Goal: Information Seeking & Learning: Learn about a topic

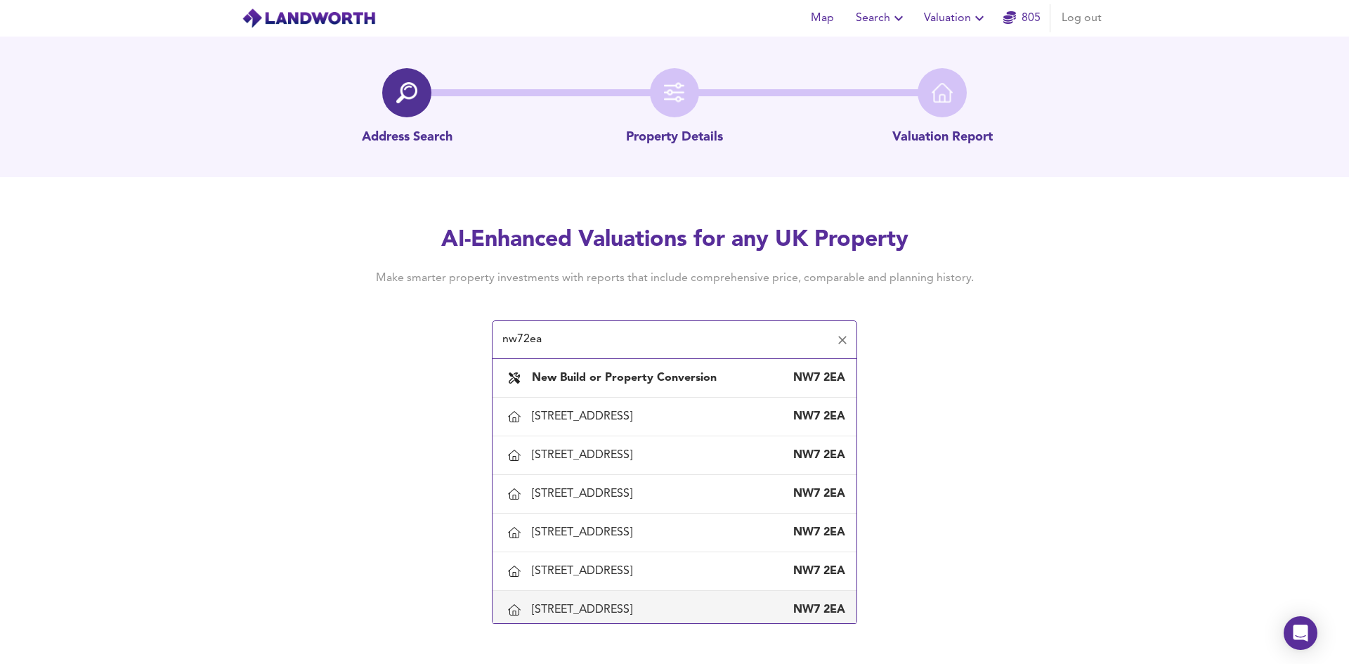
click at [559, 608] on div "[STREET_ADDRESS]" at bounding box center [585, 609] width 106 height 15
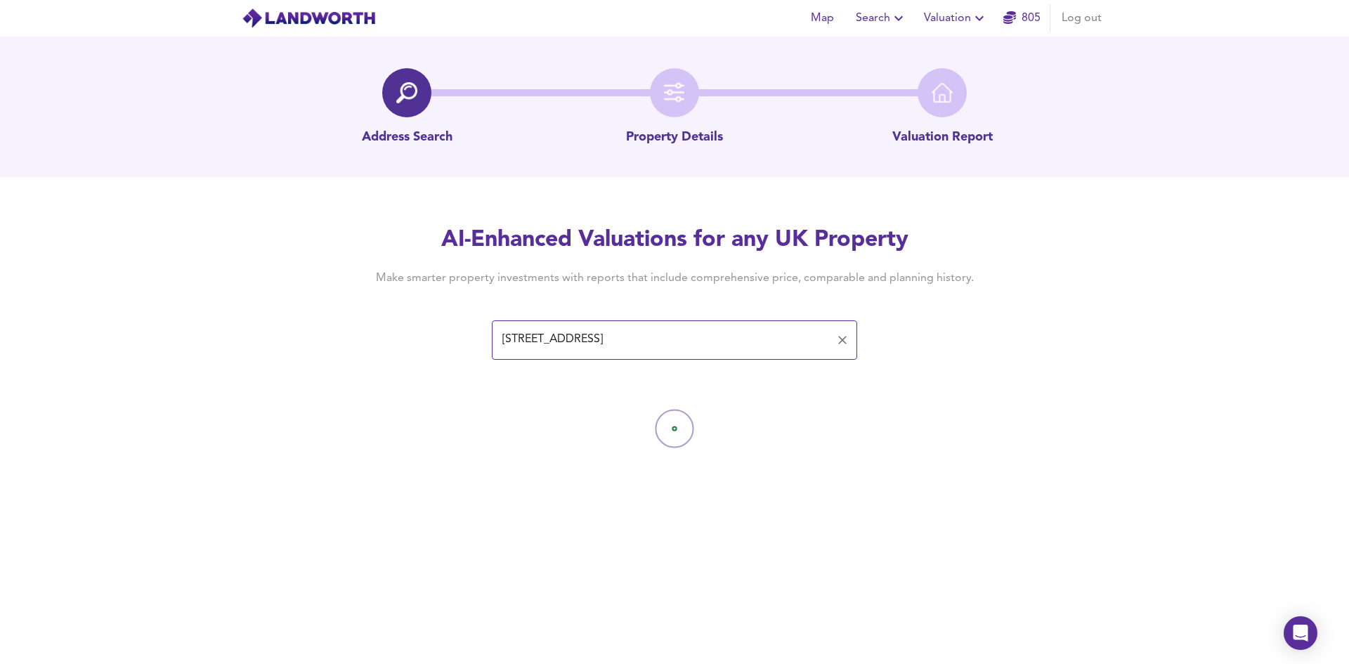
type input "[STREET_ADDRESS]"
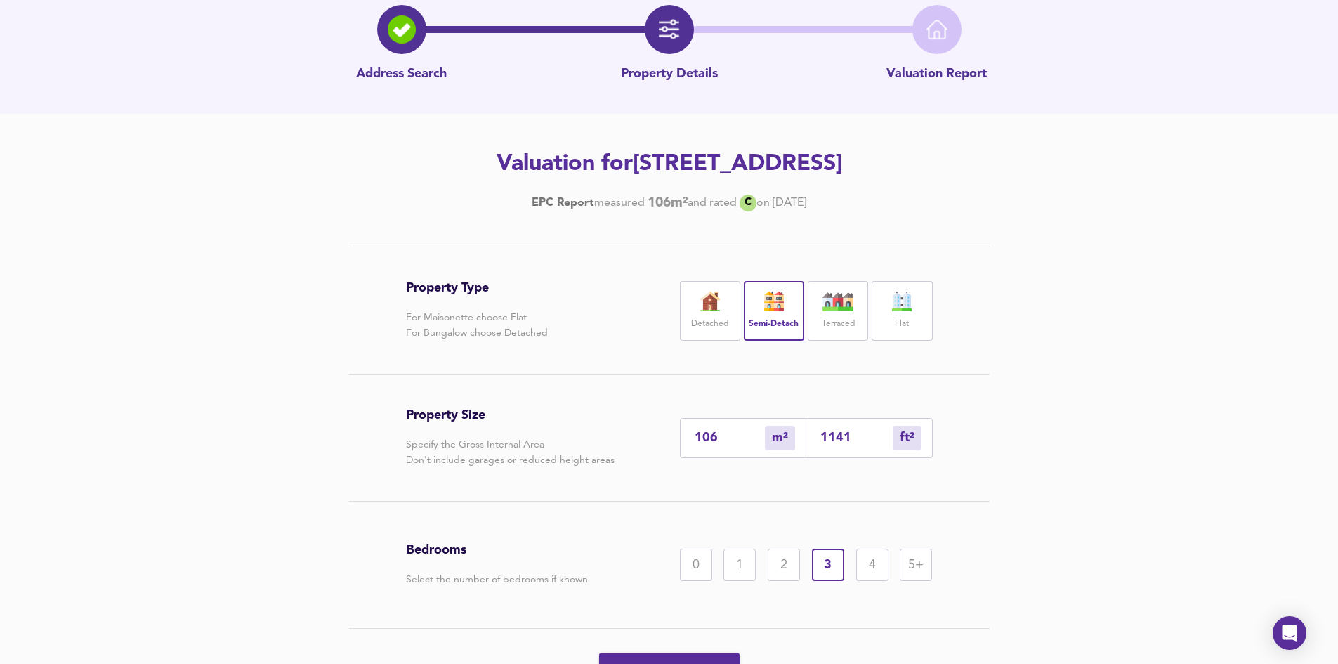
scroll to position [141, 0]
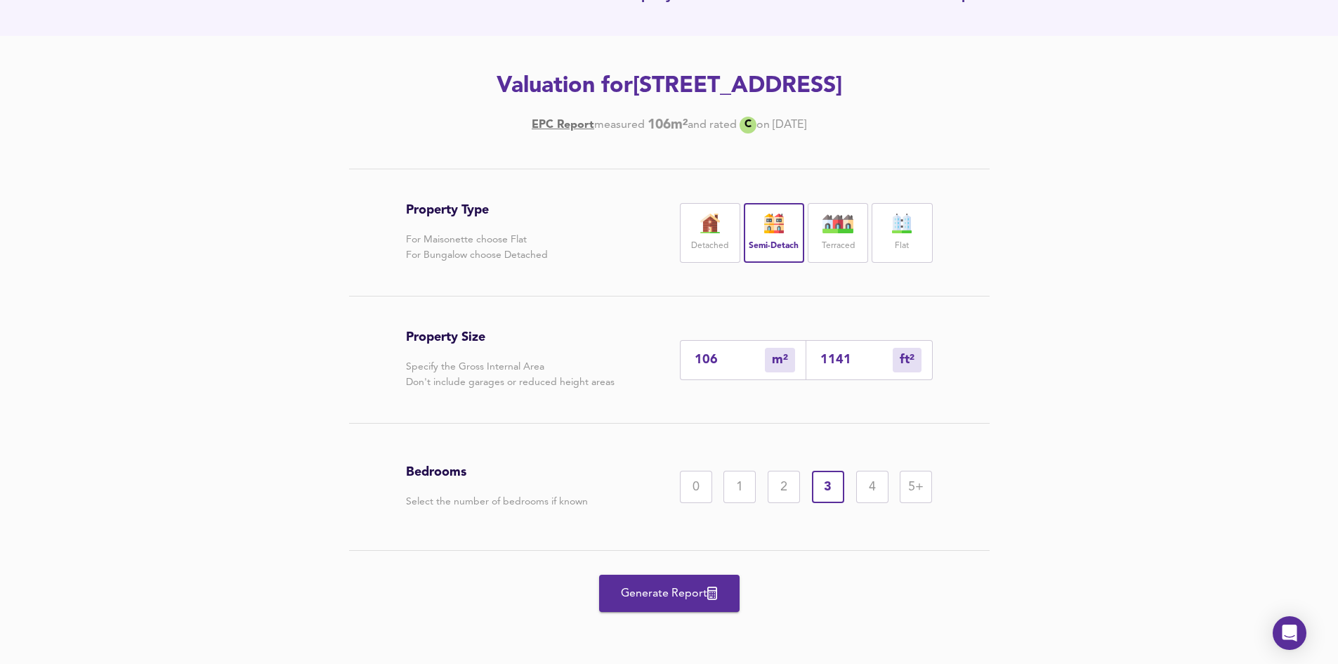
click at [654, 589] on span "Generate Report" at bounding box center [669, 594] width 112 height 20
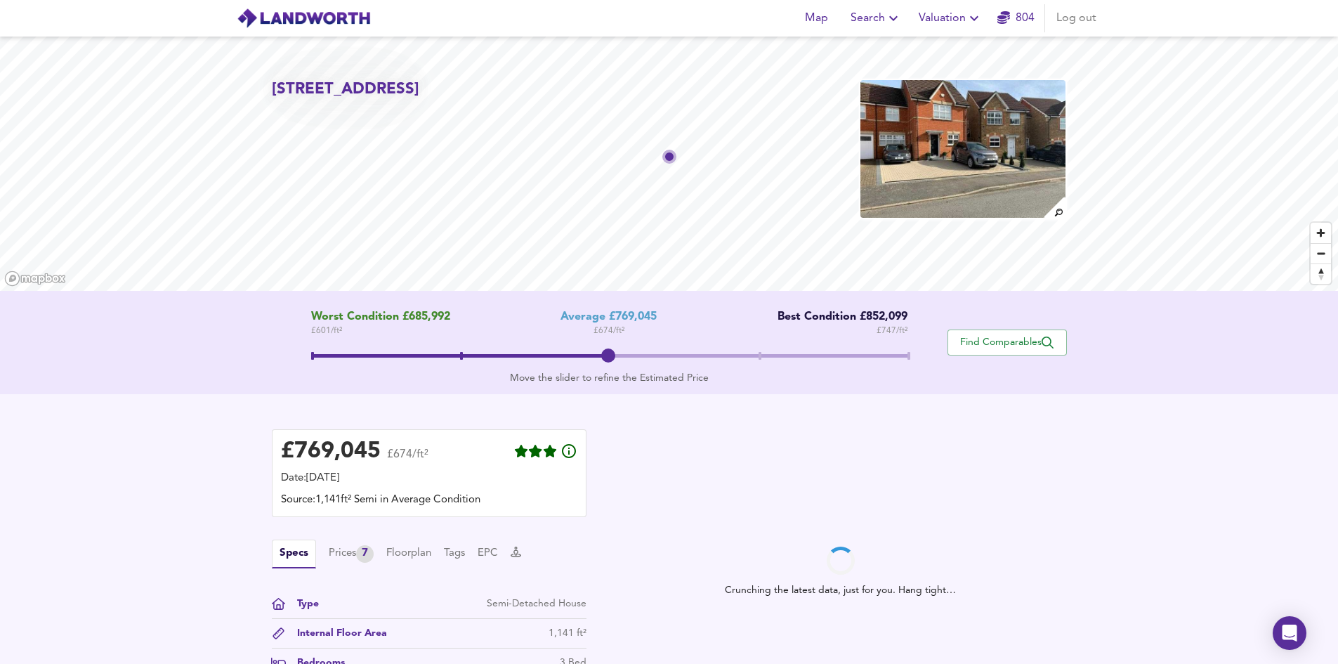
click at [311, 407] on div "£ 769,045 £674/ft² Date: 11 August 2025 Source: 1,141ft² Semi in Average Condit…" at bounding box center [669, 571] width 1338 height 355
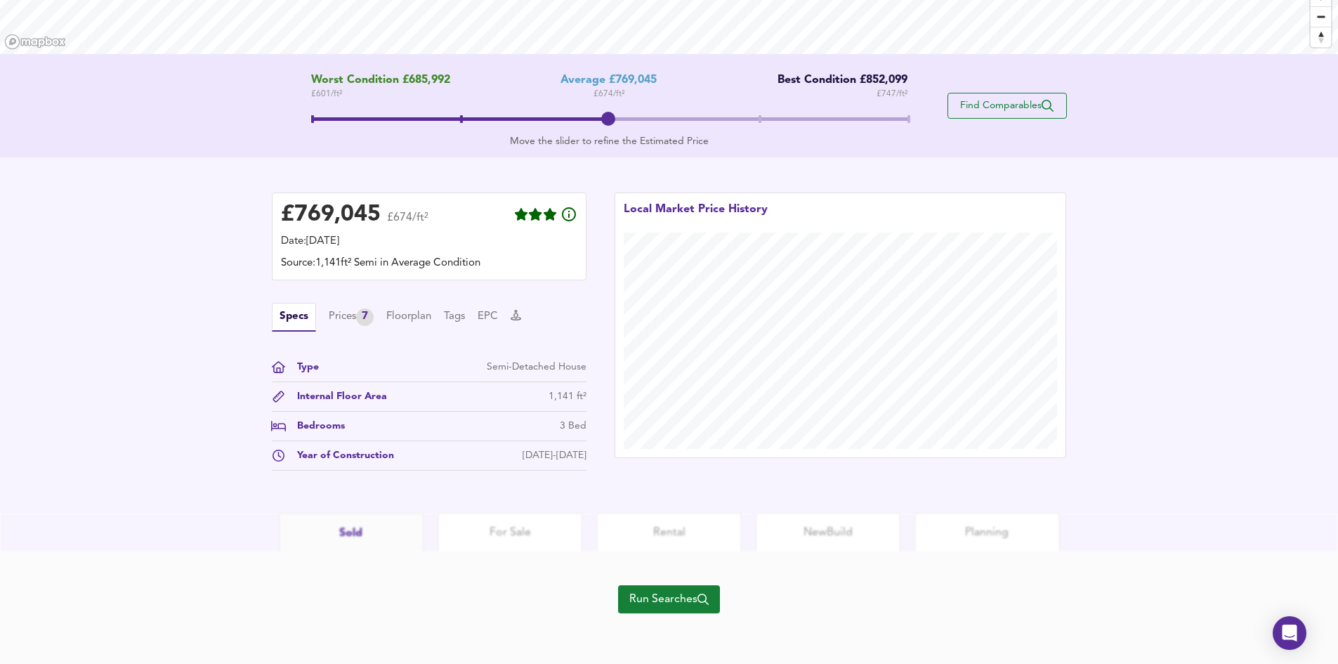
click at [1004, 103] on span "Find Comparables" at bounding box center [1007, 105] width 104 height 13
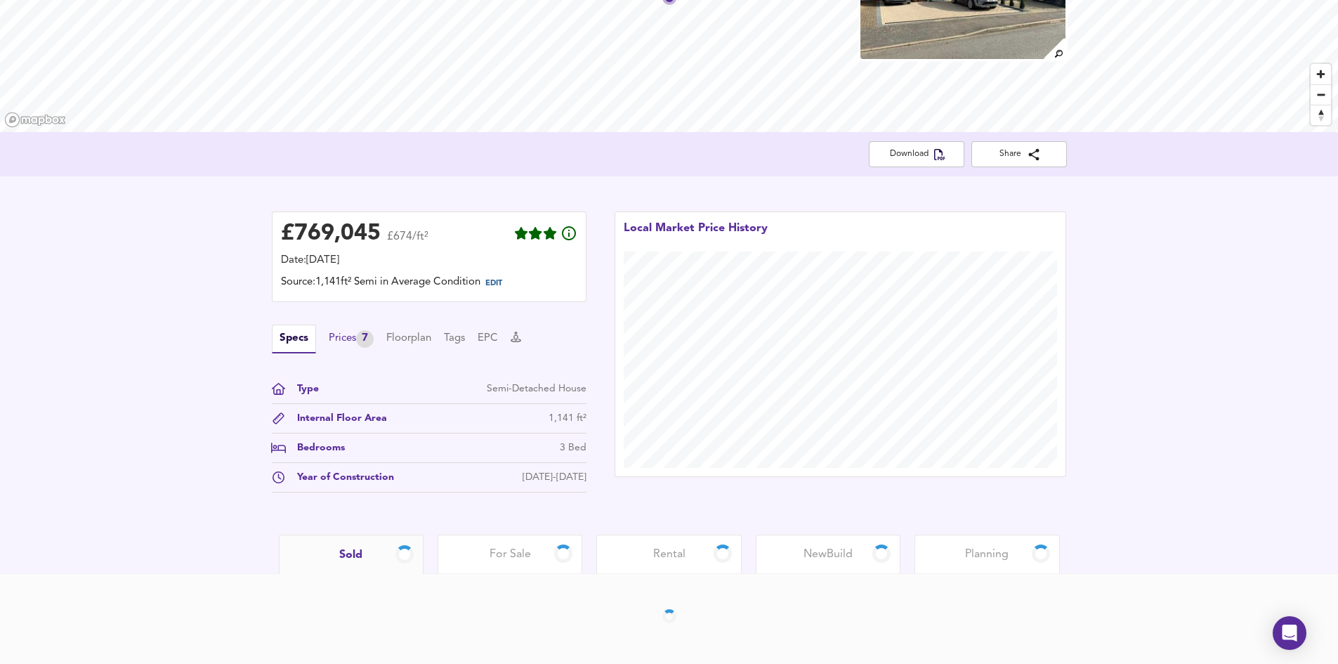
click at [353, 341] on div "Prices 7" at bounding box center [351, 339] width 45 height 18
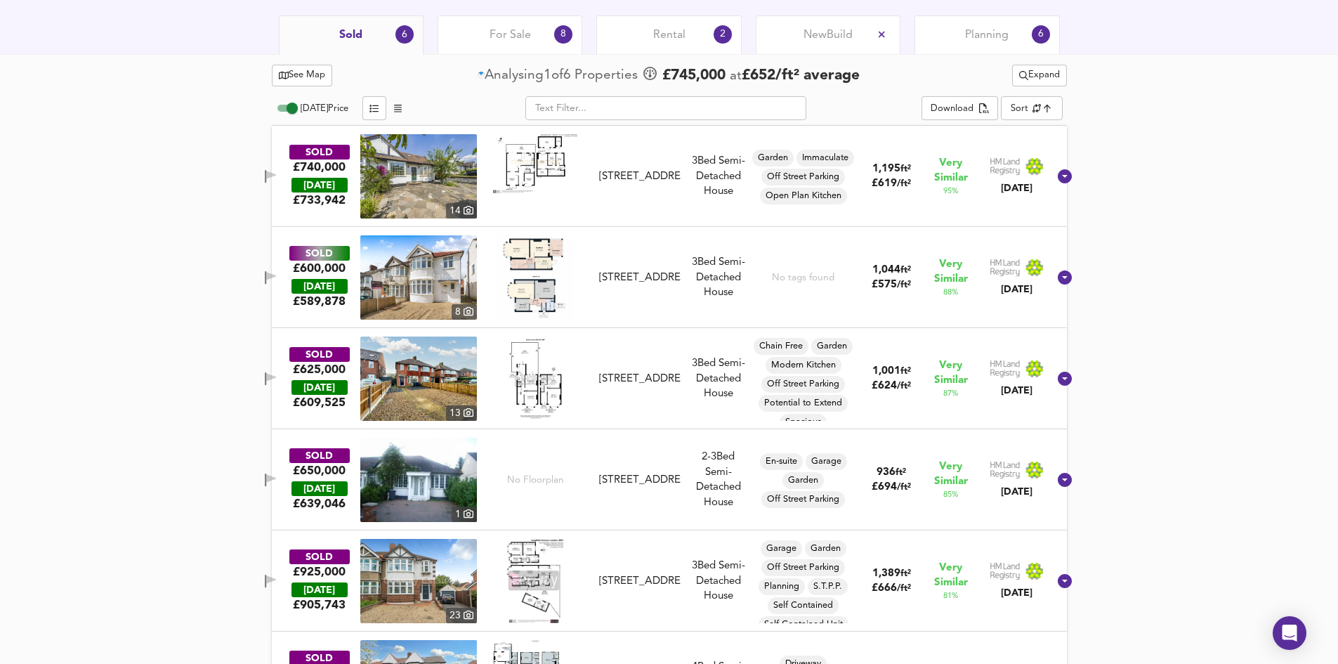
scroll to position [733, 0]
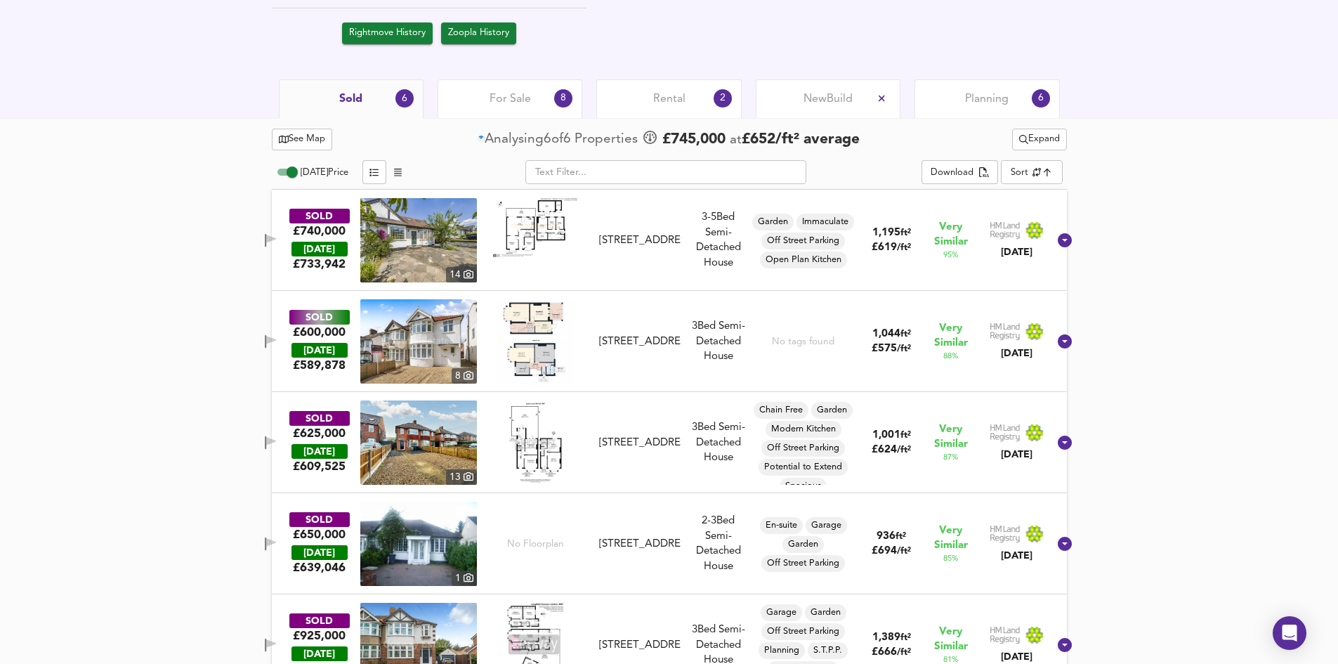
click at [1038, 141] on span "Expand" at bounding box center [1039, 139] width 41 height 16
click at [1035, 186] on li "1 year 2 years" at bounding box center [1037, 190] width 174 height 22
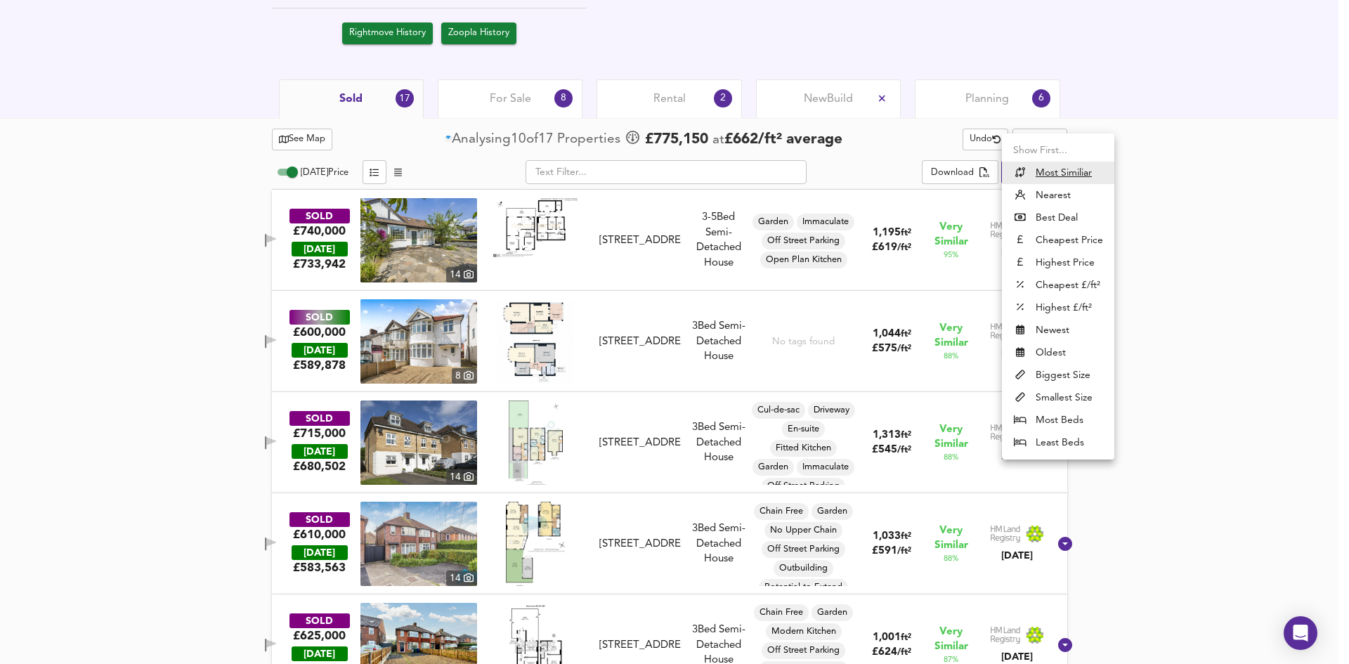
click at [1044, 199] on li "Nearest" at bounding box center [1058, 195] width 112 height 22
type input "distancetocenter"
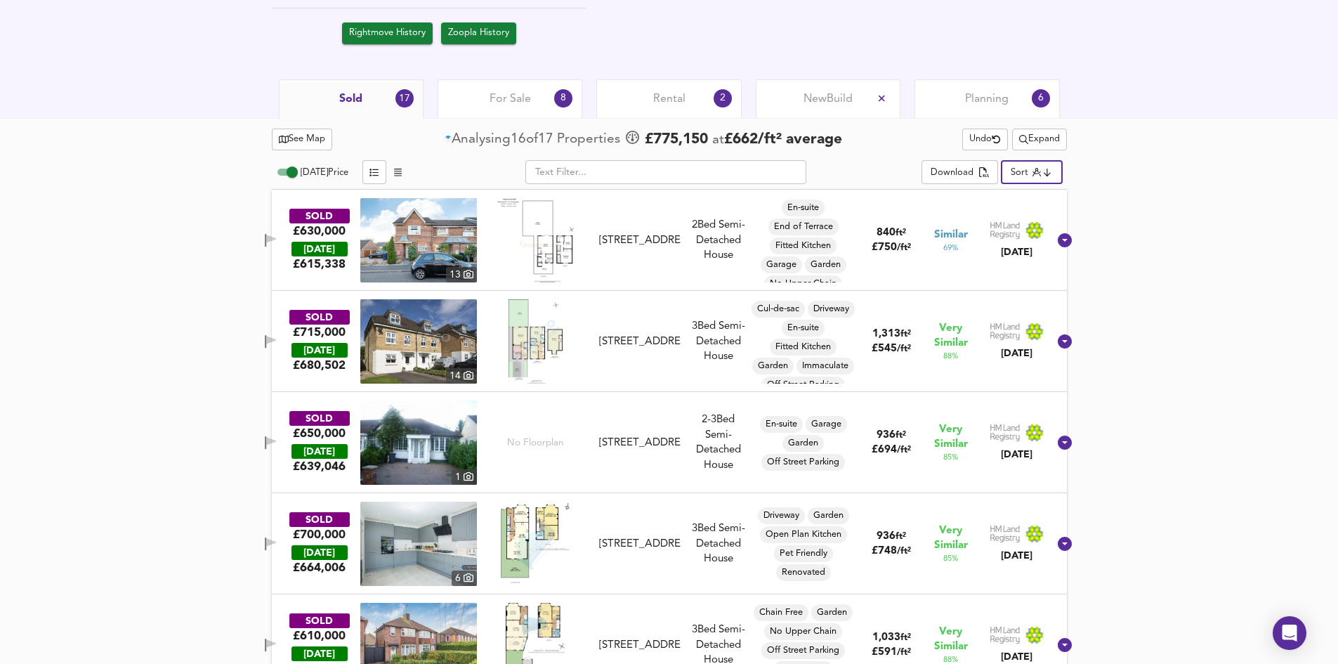
click at [1052, 134] on span "Expand" at bounding box center [1039, 139] width 41 height 16
click at [1033, 189] on li "2 year s 4 years" at bounding box center [1037, 190] width 174 height 22
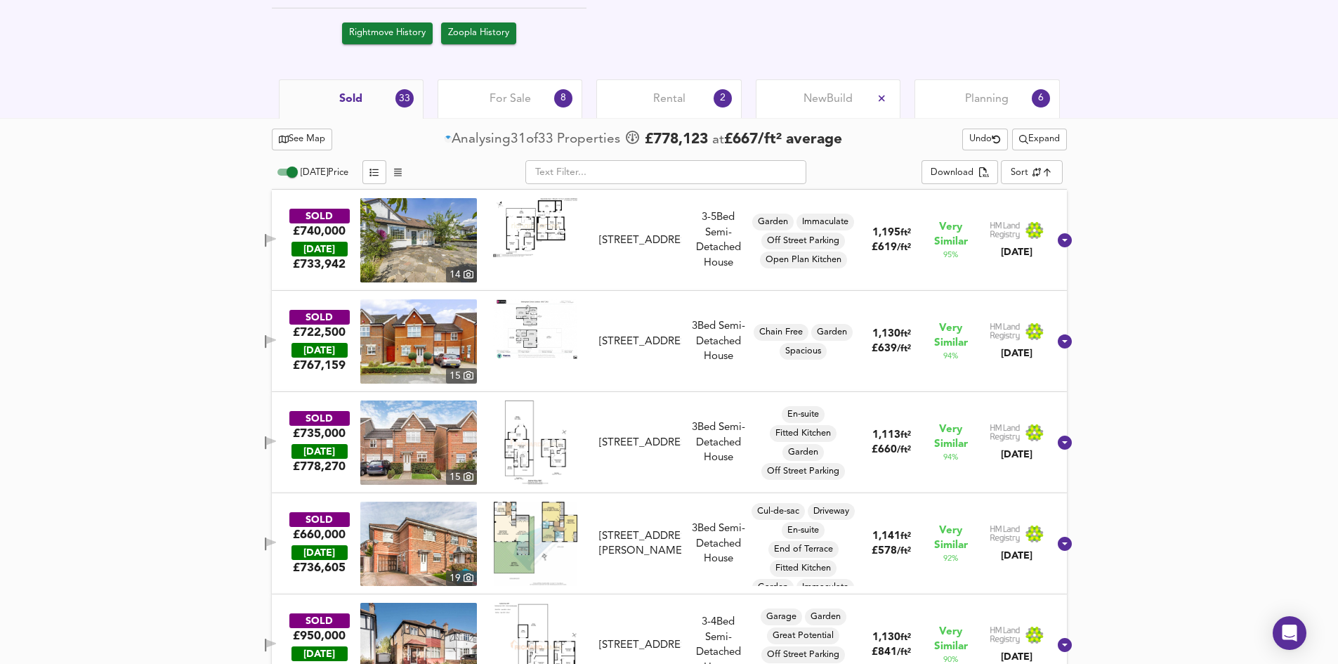
click at [1038, 157] on div at bounding box center [669, 156] width 795 height 6
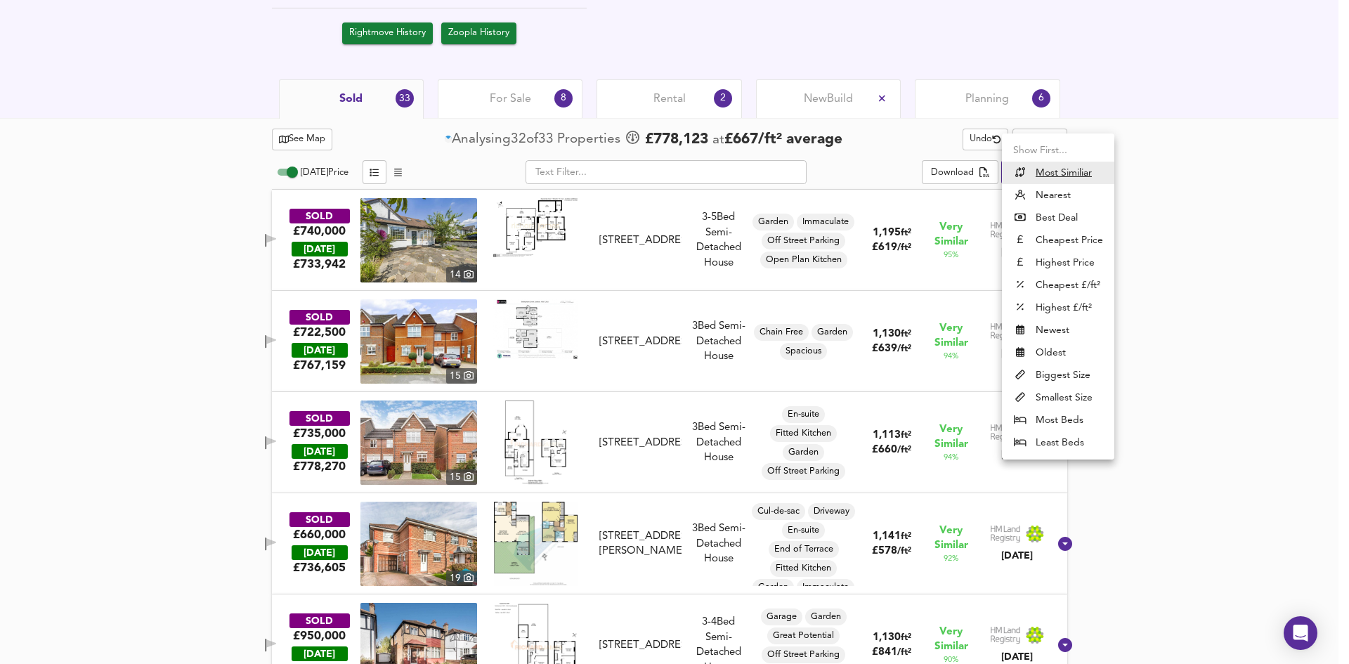
click at [1035, 191] on li "Nearest" at bounding box center [1058, 195] width 112 height 22
type input "distancetocenter"
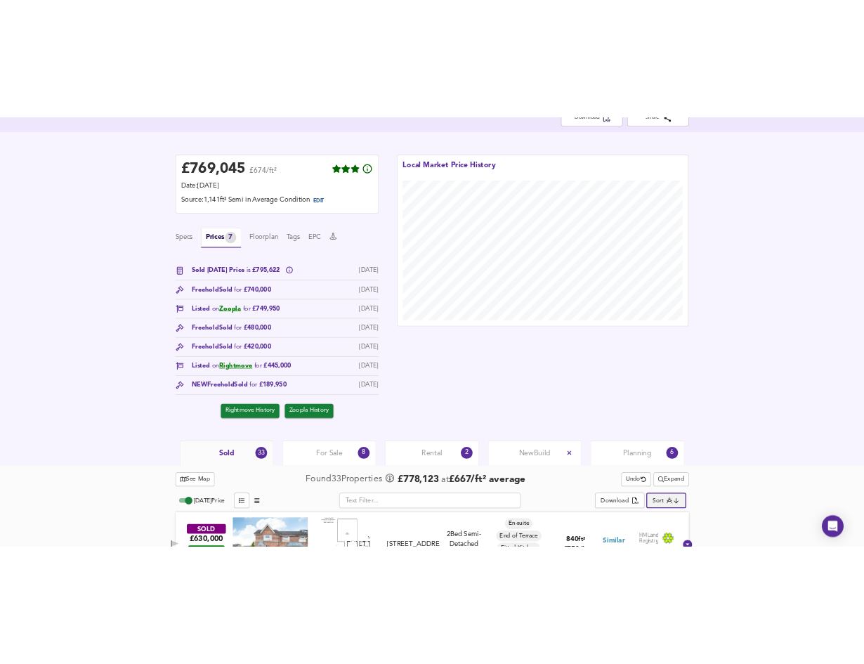
scroll to position [0, 0]
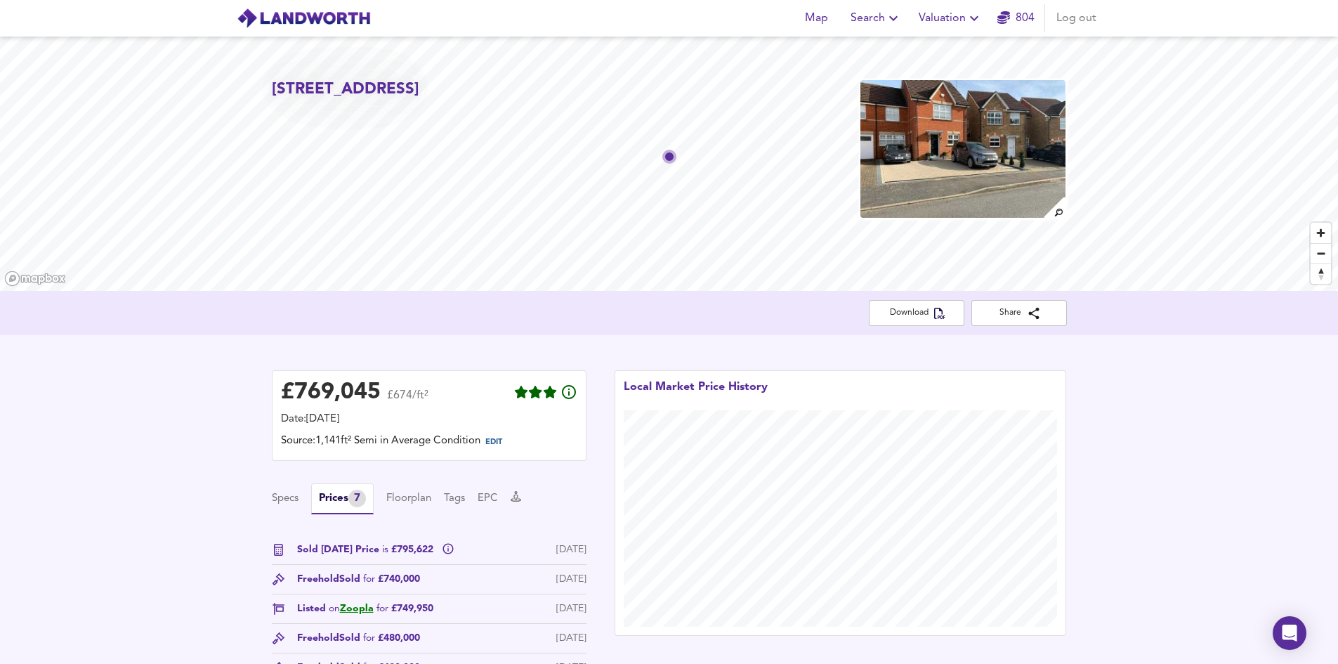
click at [964, 15] on span "Valuation" at bounding box center [951, 18] width 64 height 20
drag, startPoint x: 993, startPoint y: 384, endPoint x: 974, endPoint y: 367, distance: 25.9
click at [993, 384] on div "Local Market Price History" at bounding box center [841, 394] width 434 height 31
click at [933, 319] on span "Download" at bounding box center [916, 313] width 73 height 15
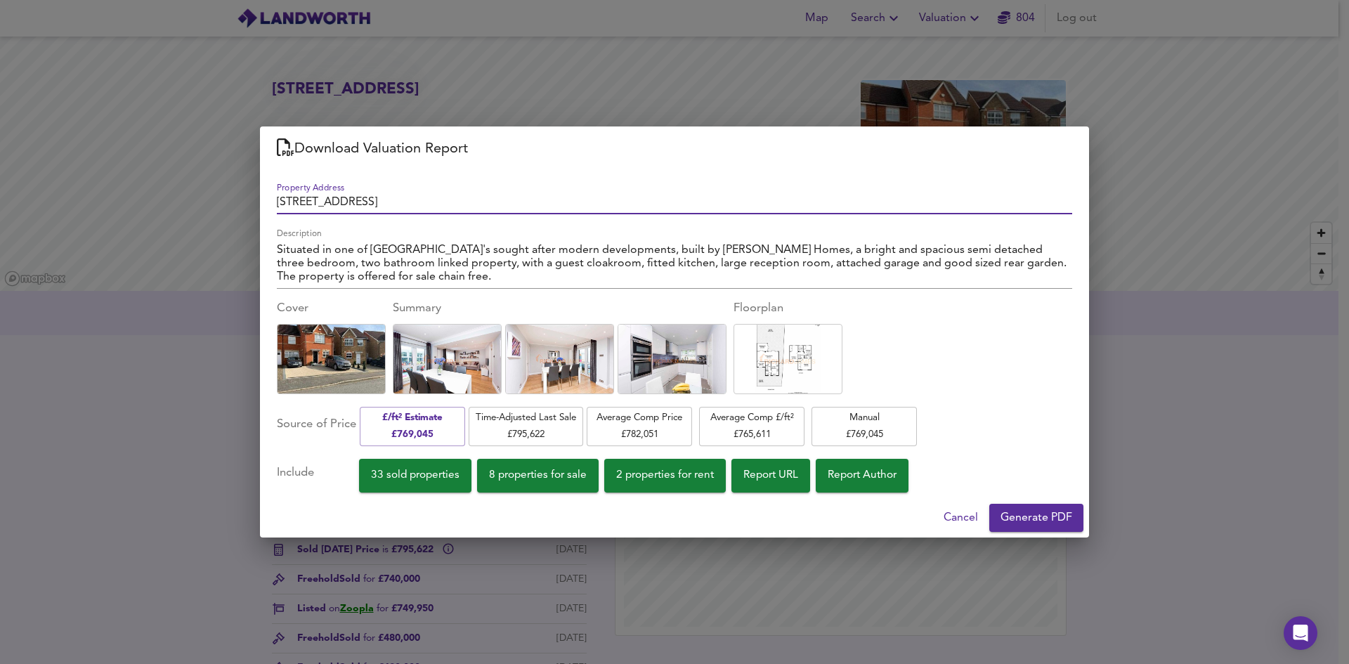
click at [389, 473] on span "33 sold properties" at bounding box center [415, 475] width 89 height 19
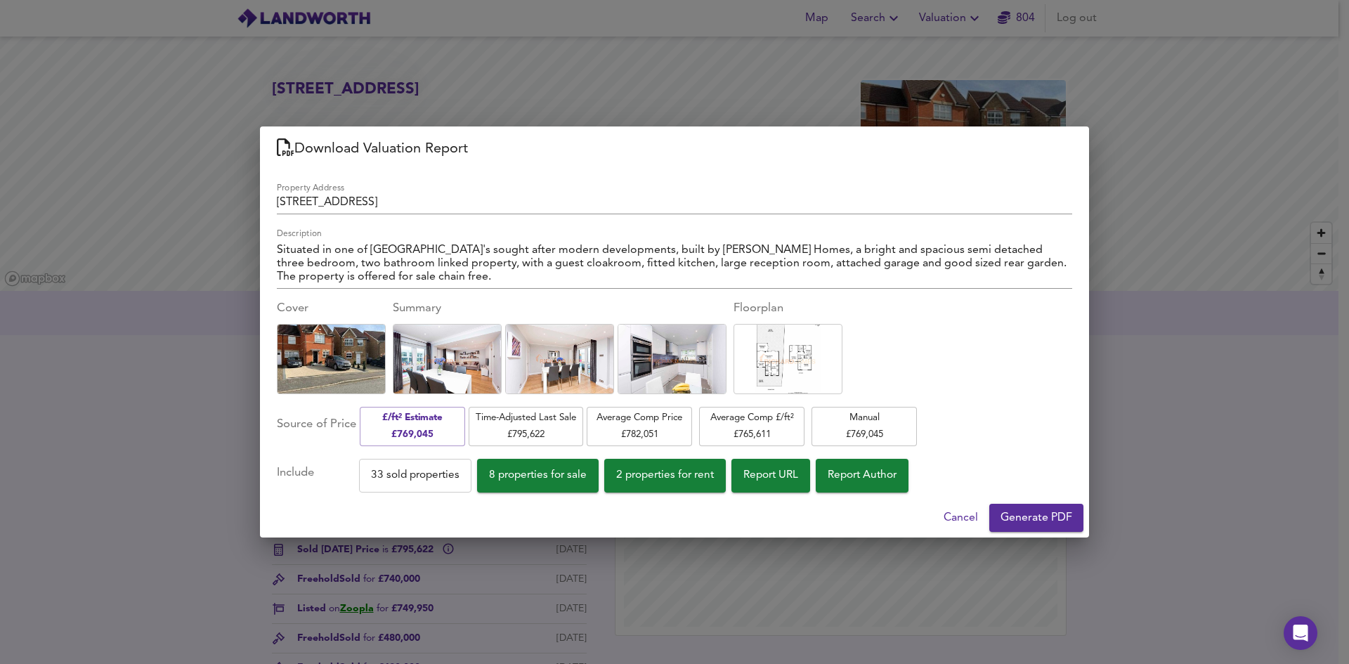
click at [545, 472] on span "8 properties for sale" at bounding box center [538, 475] width 98 height 19
click at [666, 473] on span "2 properties for rent" at bounding box center [665, 475] width 98 height 19
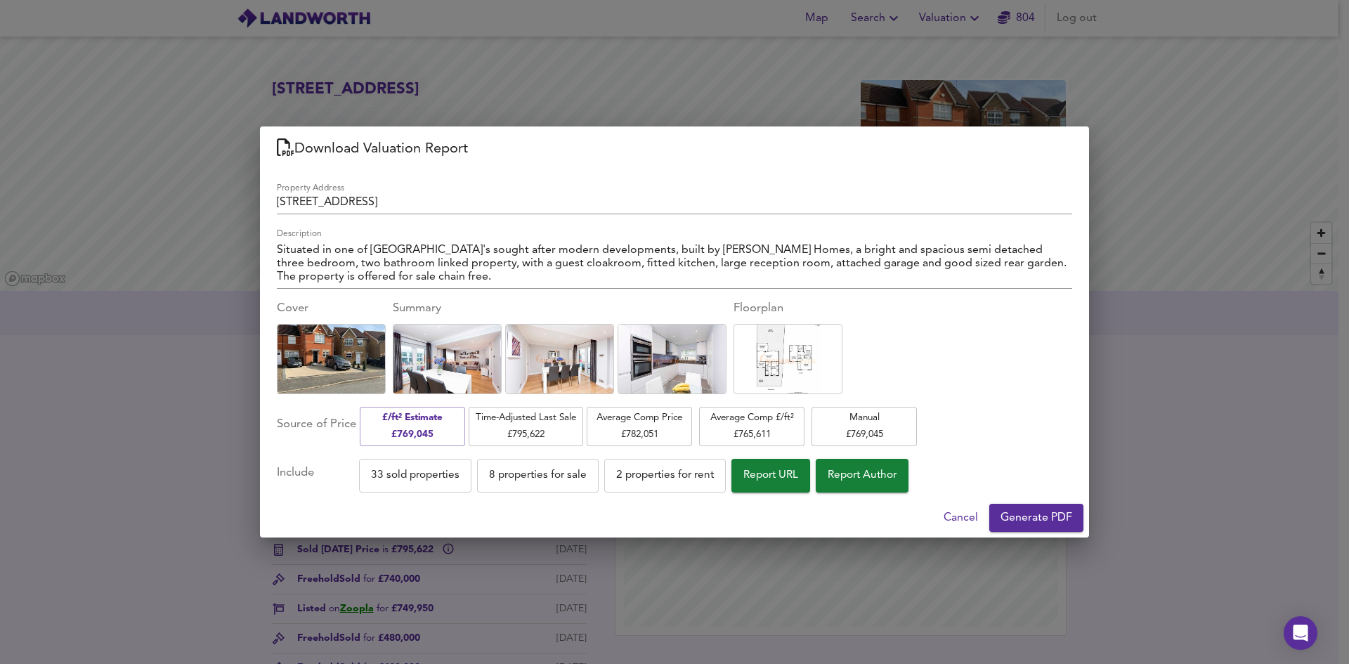
click at [770, 476] on span "Report URL" at bounding box center [770, 475] width 55 height 19
click at [888, 480] on span "Report Author" at bounding box center [862, 475] width 69 height 19
click at [887, 480] on span "Report Author" at bounding box center [862, 475] width 69 height 19
drag, startPoint x: 821, startPoint y: 481, endPoint x: 810, endPoint y: 483, distance: 11.3
click at [810, 481] on button "Report URL" at bounding box center [770, 476] width 79 height 34
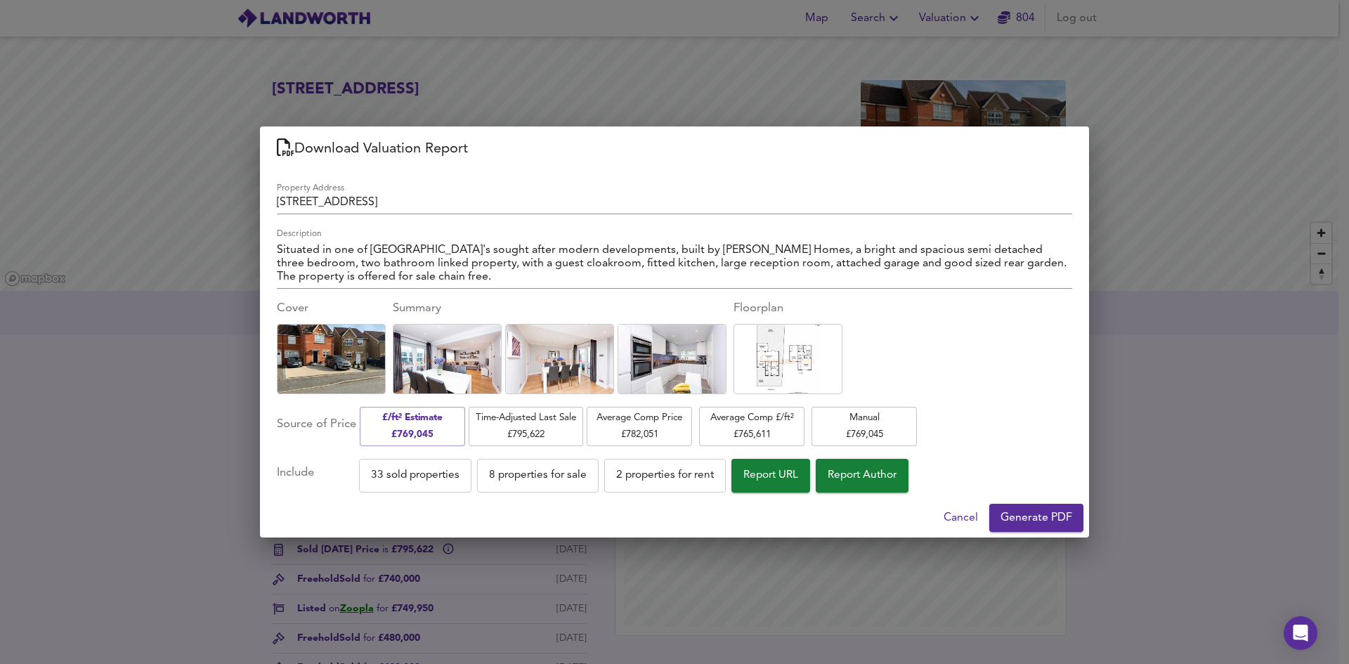
click at [686, 475] on span "2 properties for rent" at bounding box center [665, 475] width 98 height 19
drag, startPoint x: 556, startPoint y: 481, endPoint x: 534, endPoint y: 480, distance: 22.5
click at [556, 481] on span "8 properties for sale" at bounding box center [538, 475] width 98 height 19
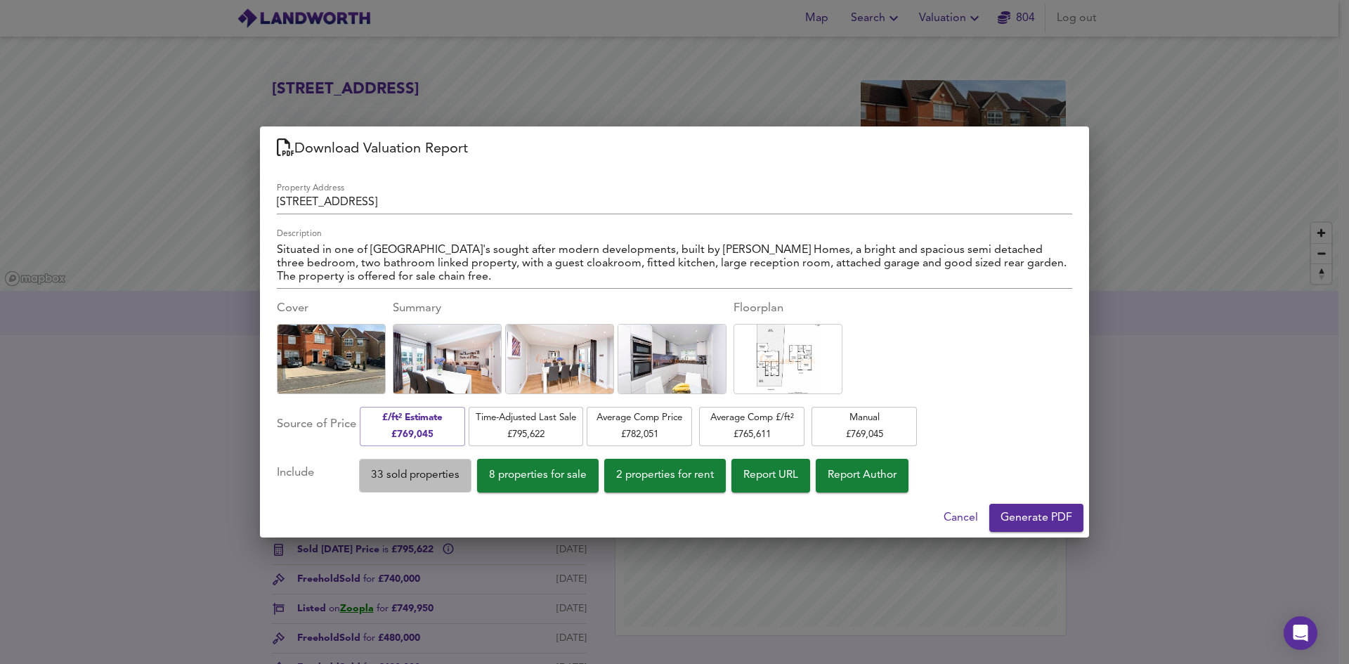
click at [459, 478] on span "33 sold properties" at bounding box center [415, 475] width 89 height 19
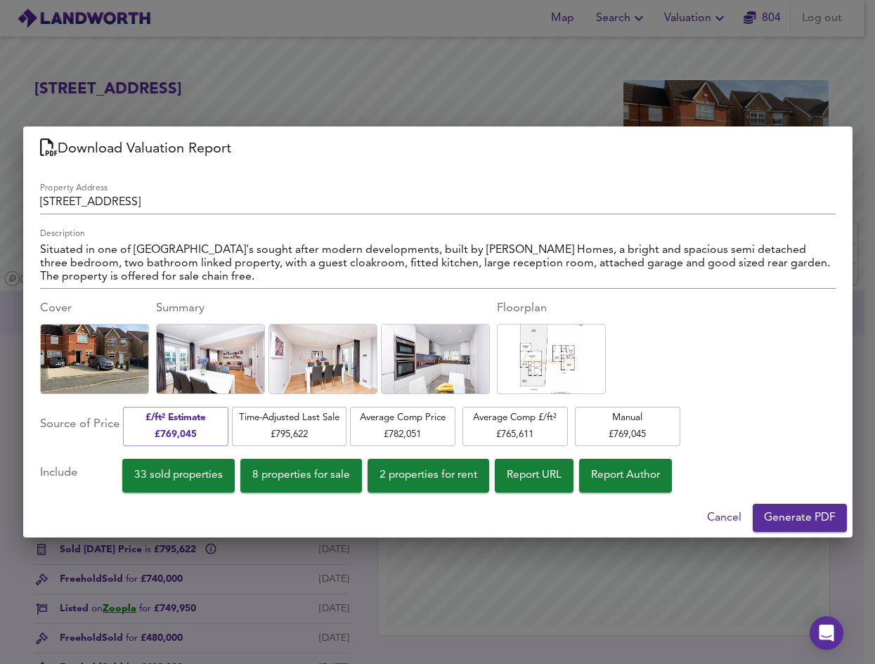
click at [208, 476] on span "33 sold properties" at bounding box center [178, 475] width 89 height 19
click at [188, 478] on span "33 sold properties" at bounding box center [178, 475] width 89 height 19
click at [591, 574] on div "Download Valuation Report Property Address 41 Colenso Drive, London, Barnet, NW…" at bounding box center [437, 332] width 875 height 664
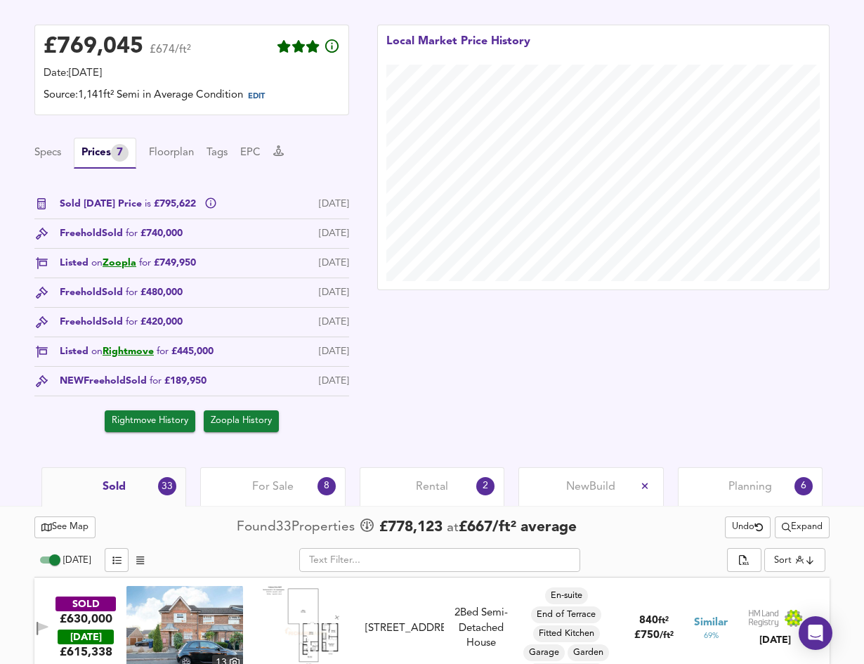
scroll to position [492, 0]
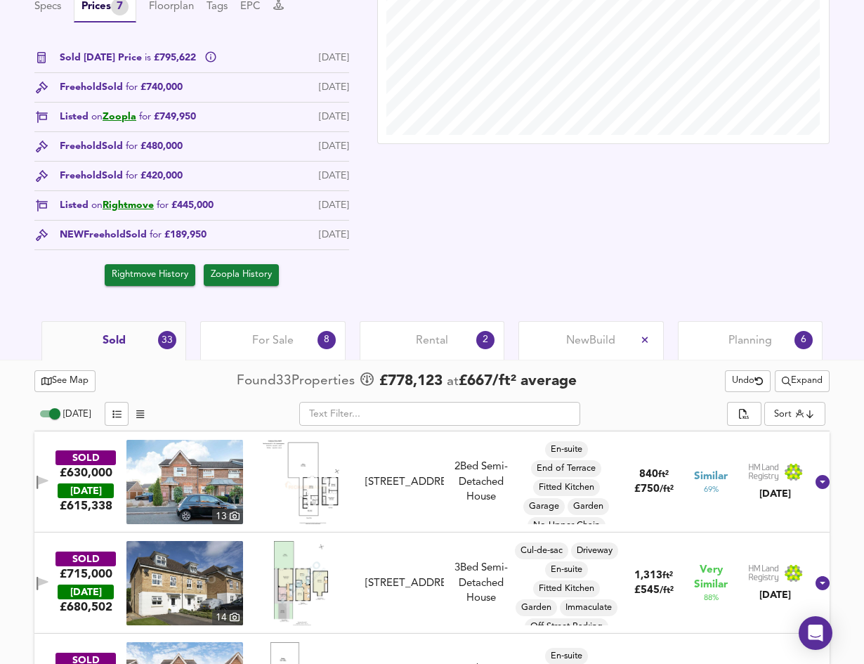
drag, startPoint x: 50, startPoint y: 474, endPoint x: 511, endPoint y: 355, distance: 476.6
click at [51, 475] on button "button" at bounding box center [42, 482] width 19 height 19
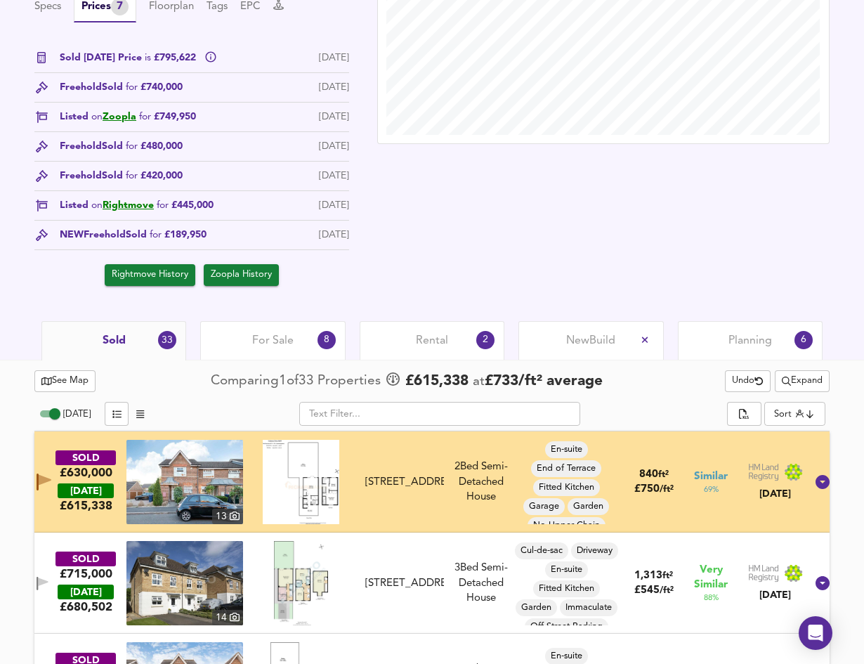
scroll to position [0, 0]
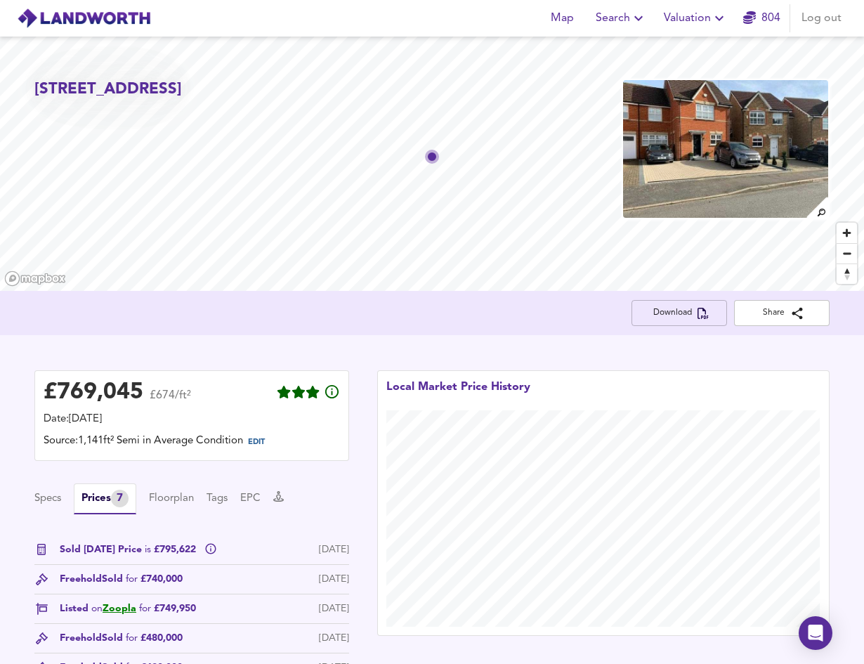
click at [687, 308] on span "Download" at bounding box center [679, 313] width 73 height 15
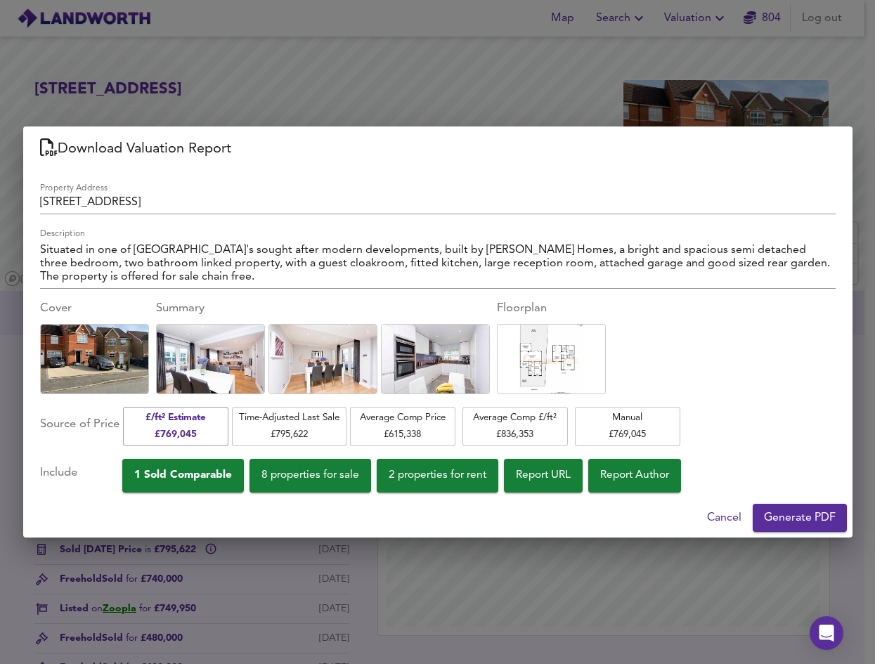
click at [464, 596] on div "Download Valuation Report Property Address 41 Colenso Drive, London, Barnet, NW…" at bounding box center [437, 332] width 875 height 664
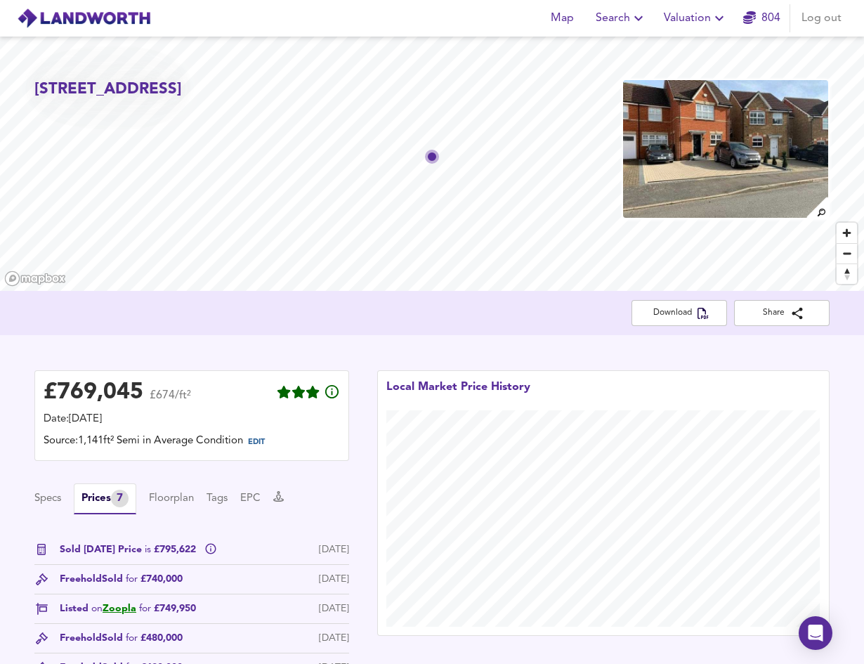
click at [634, 13] on icon "button" at bounding box center [638, 18] width 17 height 17
click at [626, 48] on li "New Search" at bounding box center [621, 50] width 139 height 25
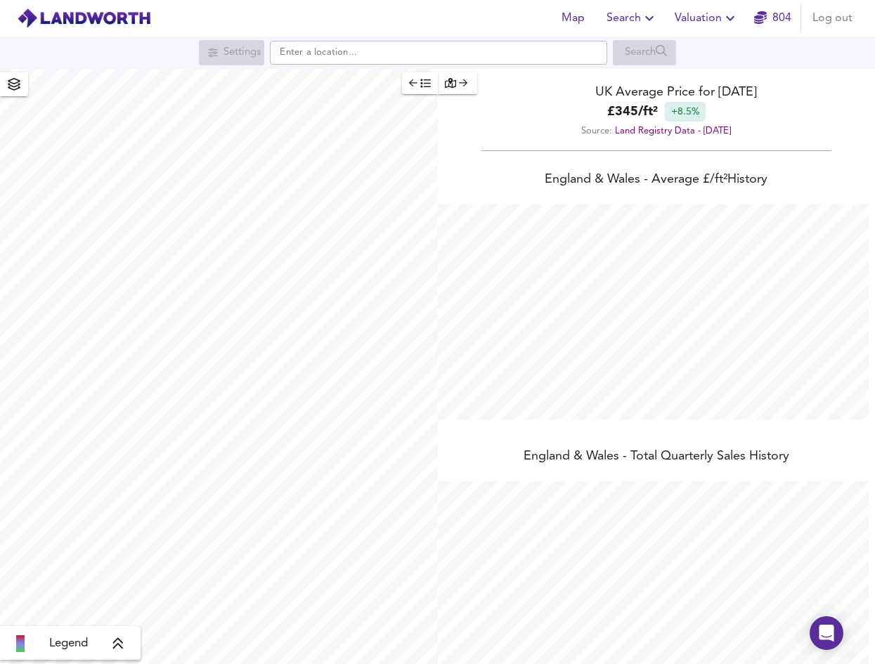
scroll to position [664, 875]
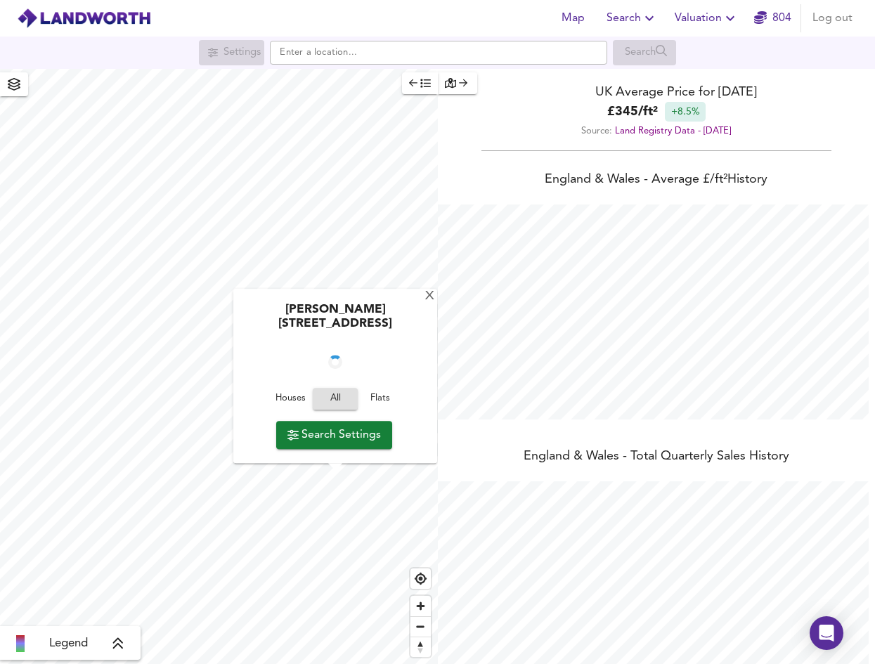
click at [352, 433] on span "Search Settings" at bounding box center [333, 435] width 93 height 20
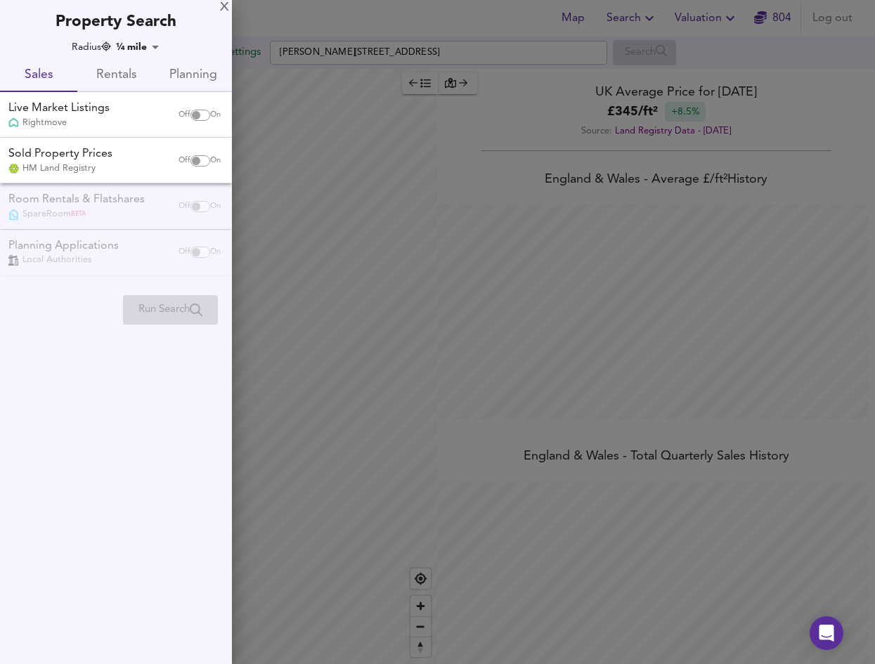
click at [158, 110] on div "Live Market Listings Rightmove" at bounding box center [86, 114] width 167 height 29
checkbox input "true"
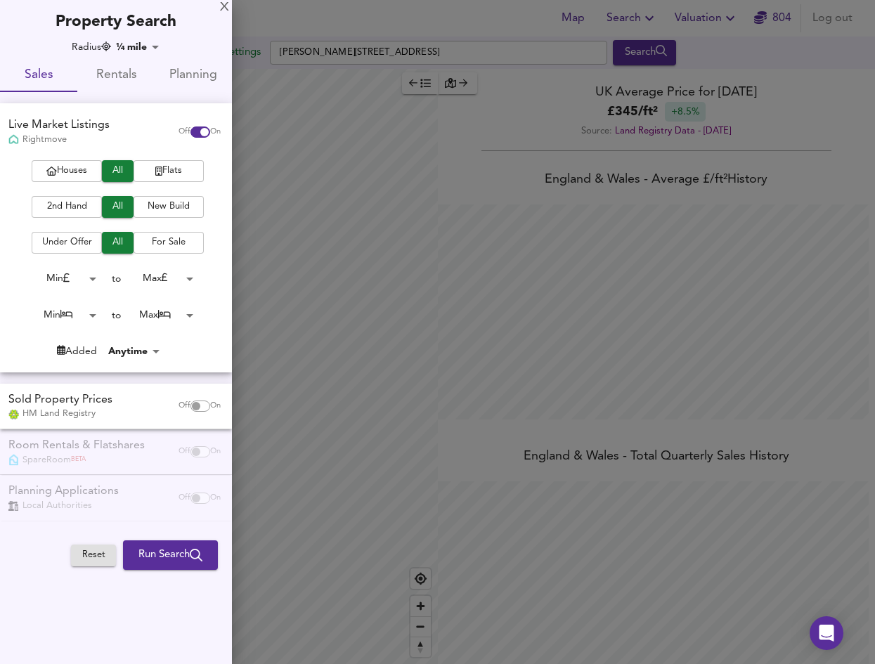
click at [141, 407] on div "Sold Property Prices HM Land Registry" at bounding box center [86, 406] width 167 height 29
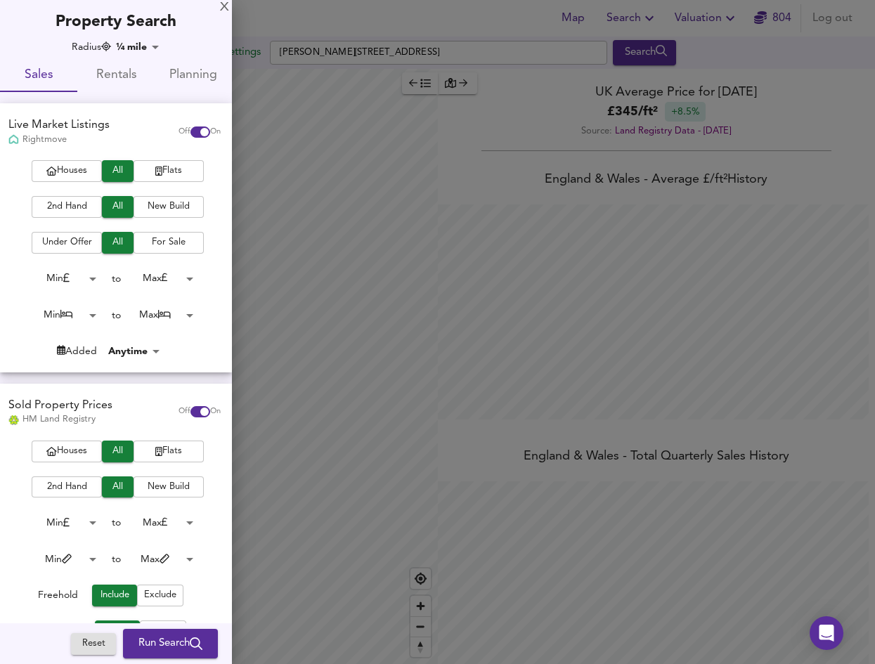
checkbox input "true"
click at [157, 639] on span "Run Search" at bounding box center [170, 643] width 64 height 18
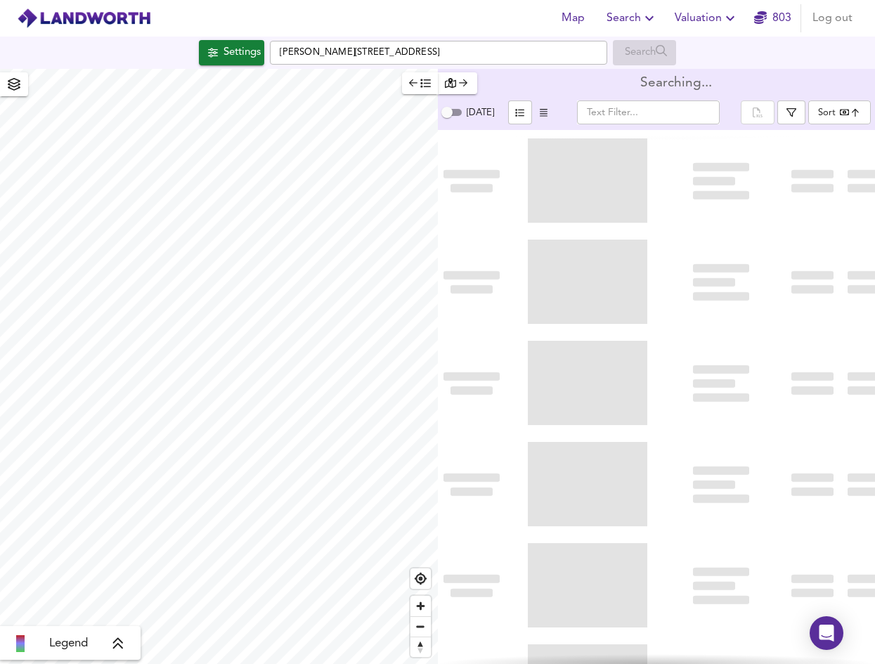
checkbox input "false"
checkbox input "true"
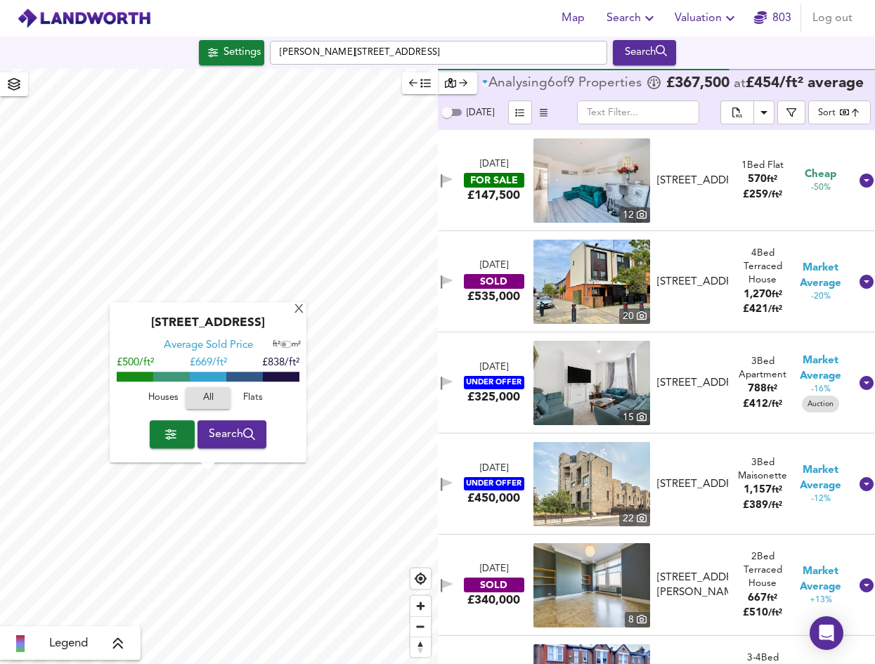
click at [182, 440] on button "button" at bounding box center [172, 434] width 45 height 28
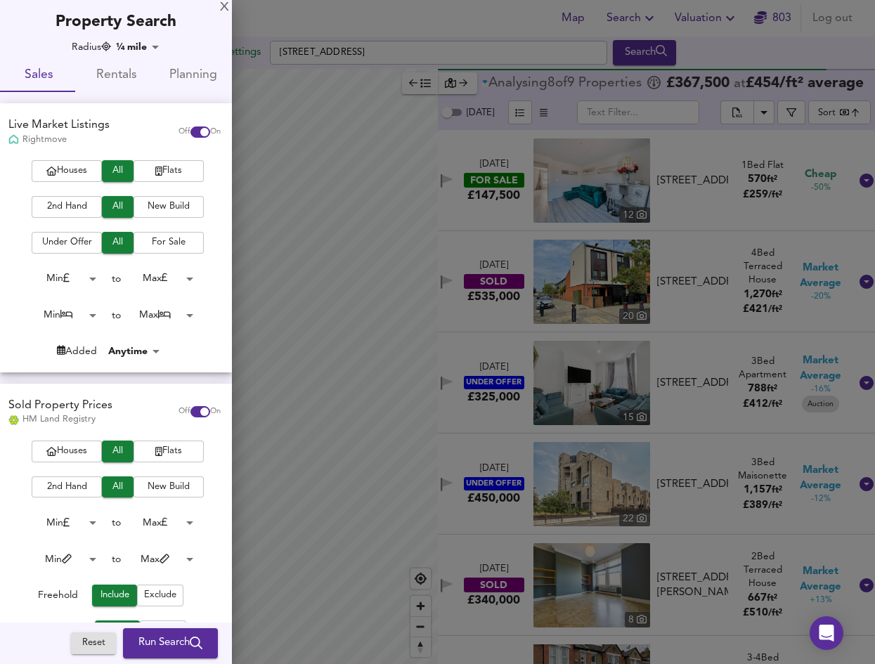
click at [135, 55] on div "Radius ¼ mile 402 Sales Rentals Planning Live Market Listings Rightmove Off On …" at bounding box center [116, 463] width 232 height 846
click at [137, 52] on body "Map Search Valuation 803 Log out Settings Gunnersbury Avenue, W3 8LB Search Leg…" at bounding box center [437, 332] width 875 height 664
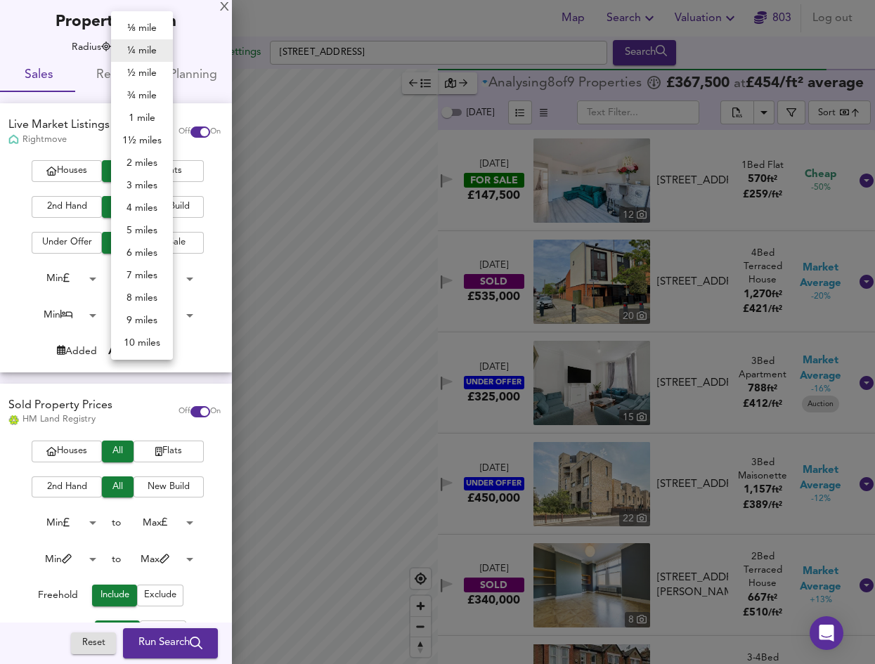
click at [143, 95] on li "¾ mile" at bounding box center [142, 95] width 62 height 22
type input "1207"
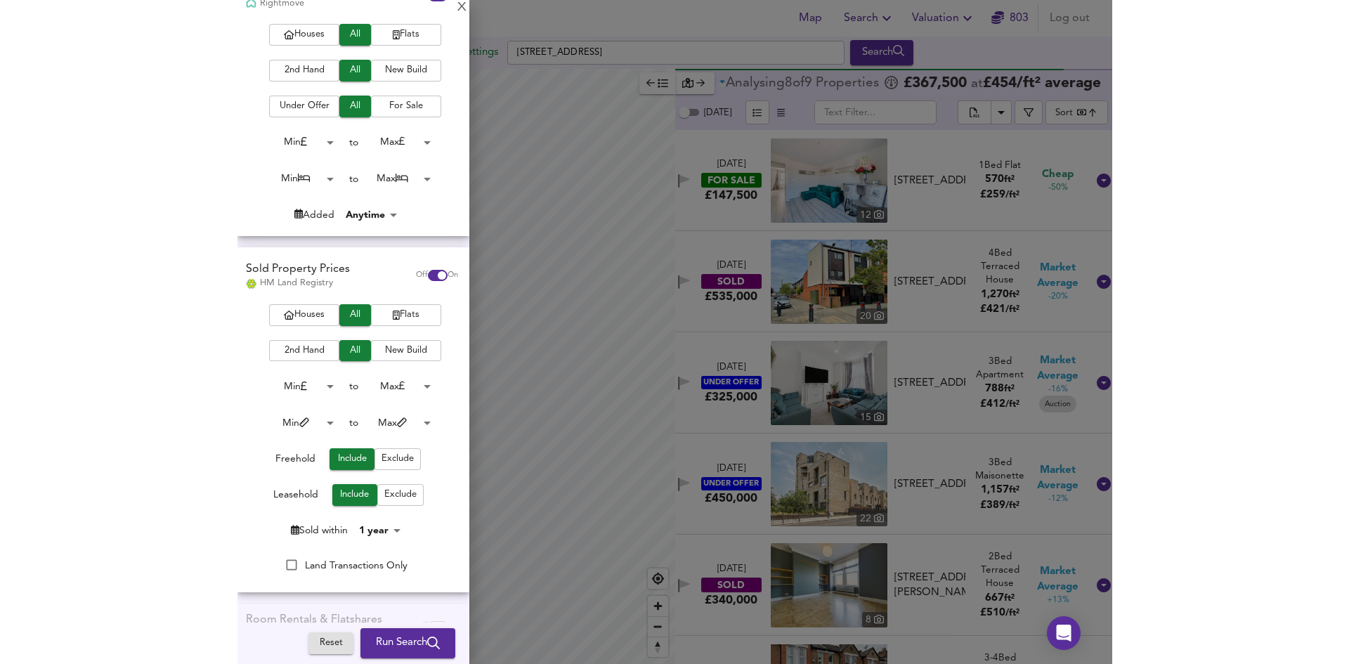
scroll to position [140, 0]
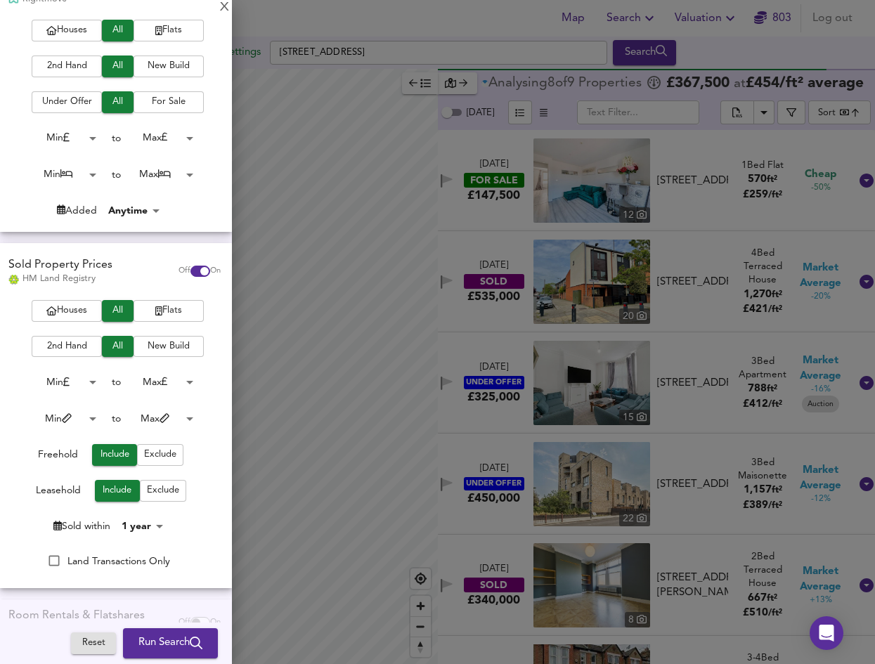
click at [159, 638] on span "Run Search" at bounding box center [170, 643] width 64 height 18
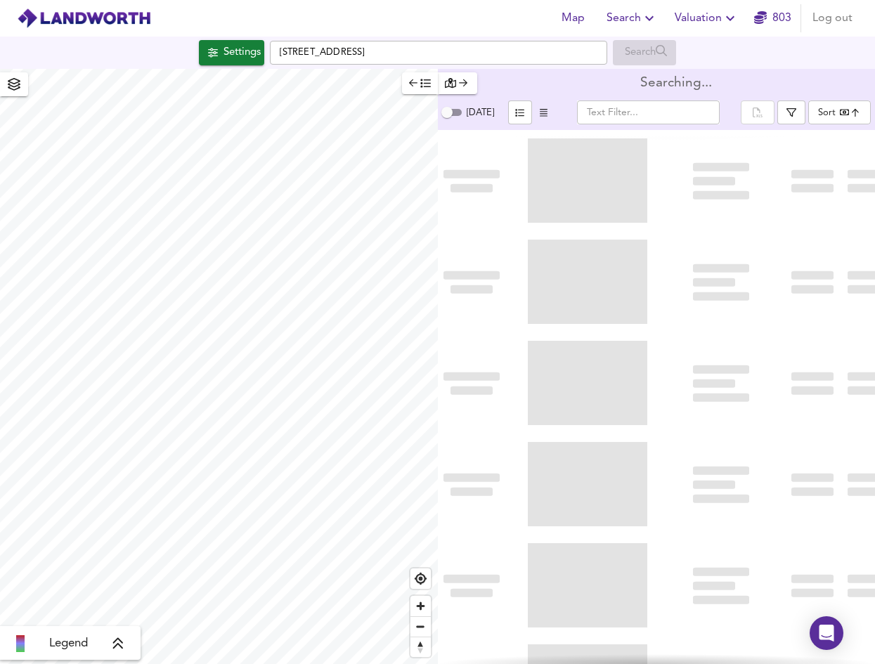
type input "bestdeal"
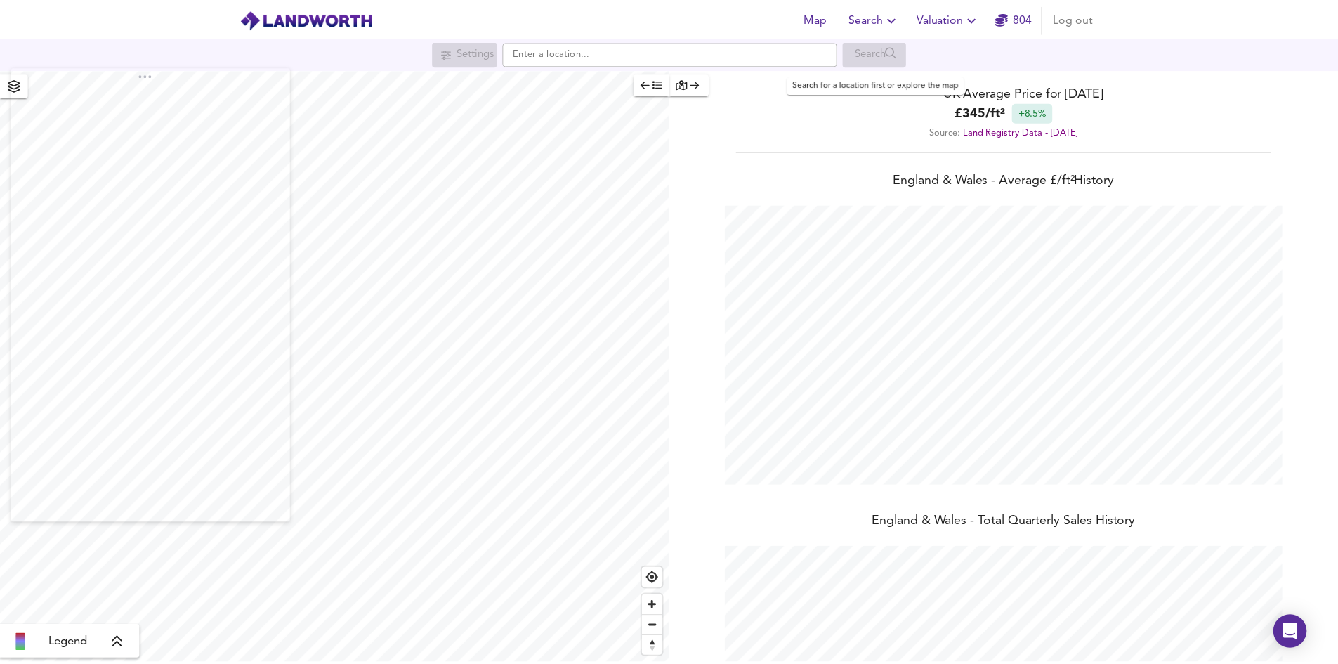
scroll to position [664, 1349]
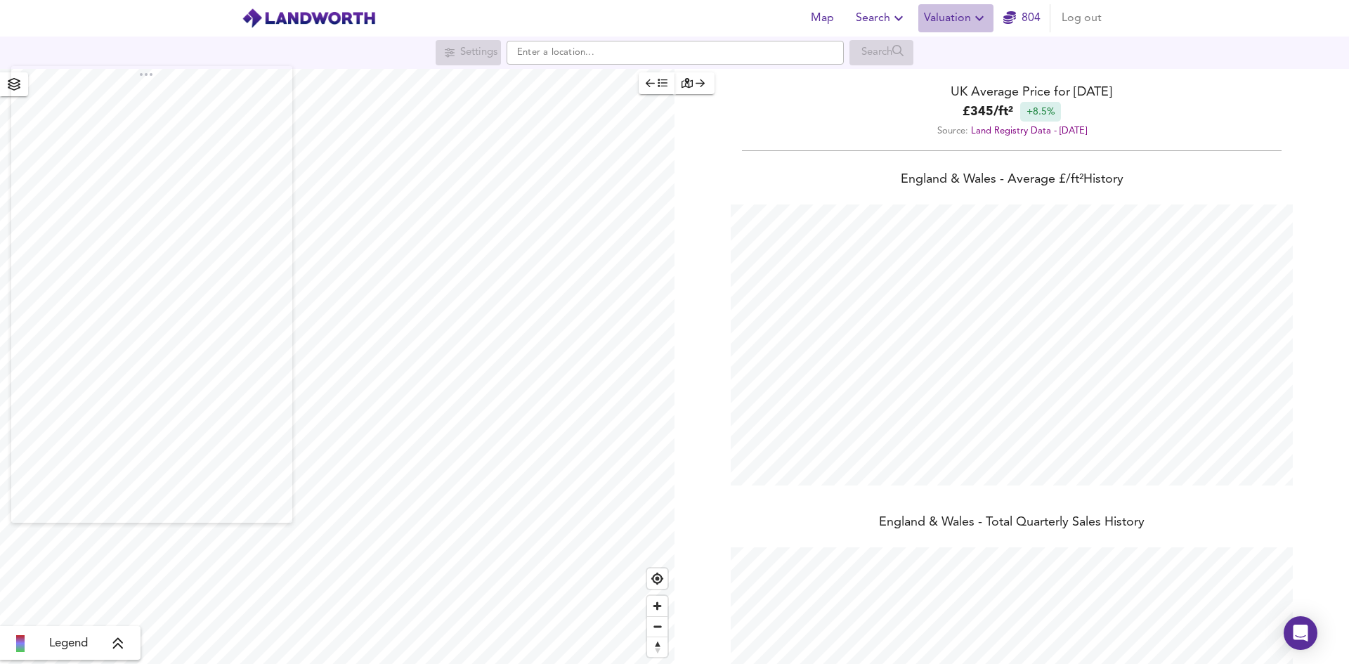
click at [943, 22] on span "Valuation" at bounding box center [956, 18] width 64 height 20
click at [941, 75] on li "Valuation Report History" at bounding box center [956, 75] width 168 height 25
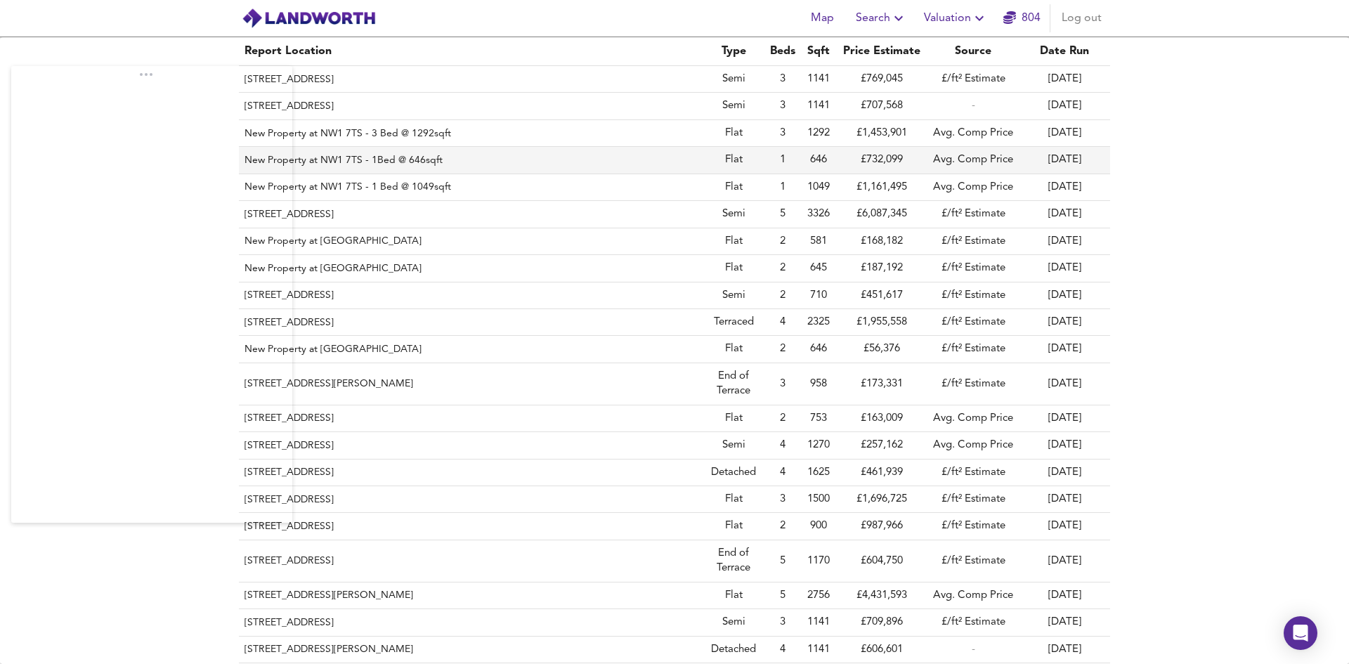
click at [532, 172] on th "New Property at NW1 7TS - 1Bed @ 646sqft" at bounding box center [471, 160] width 464 height 27
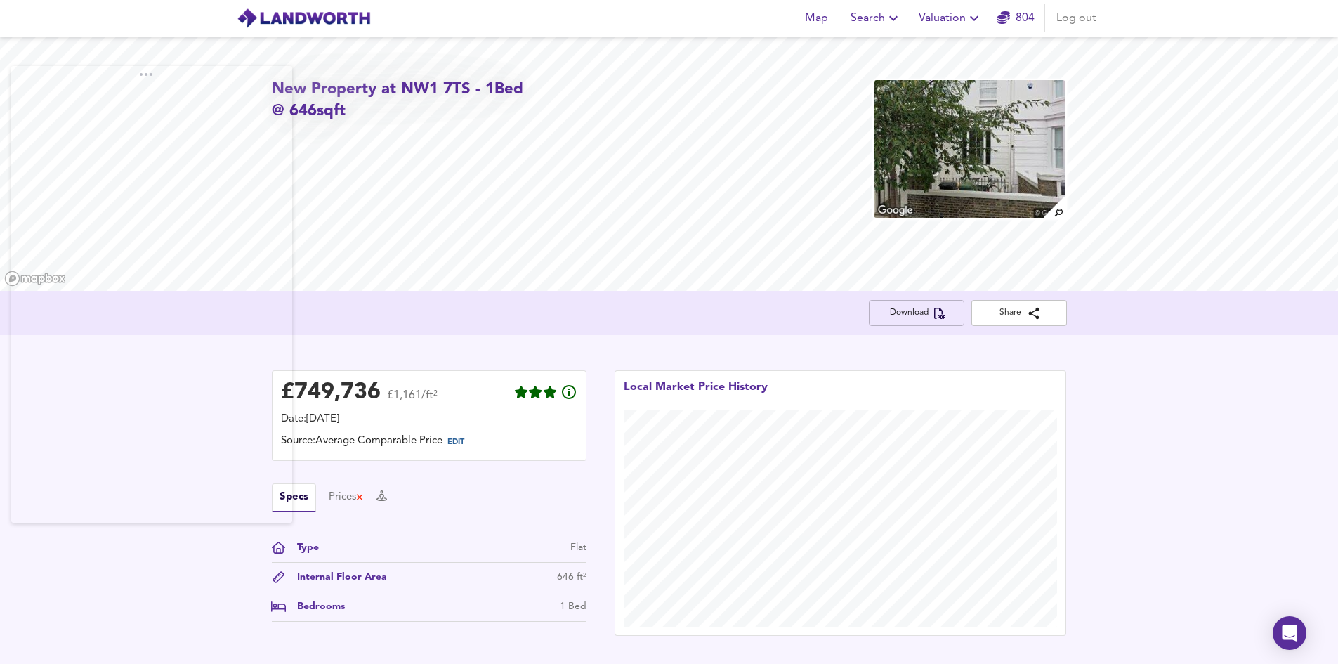
click at [910, 317] on span "Download" at bounding box center [916, 313] width 73 height 15
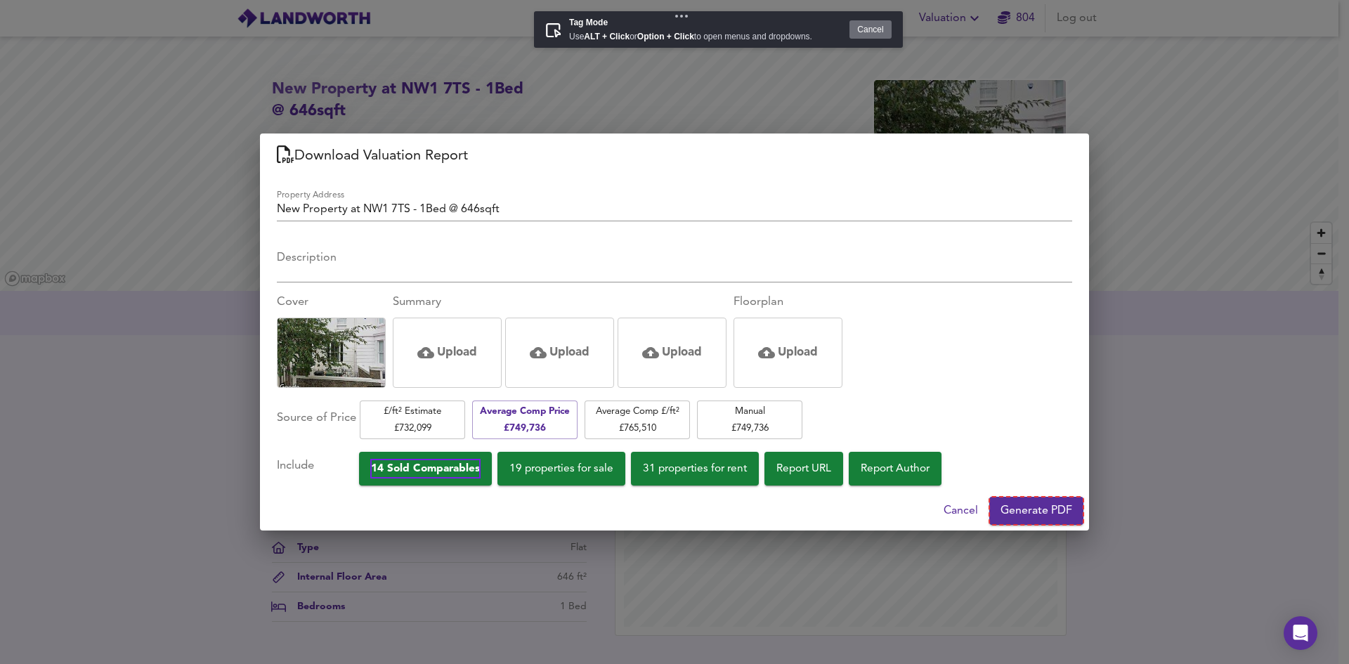
click at [1021, 499] on button "Generate PDF" at bounding box center [1036, 511] width 94 height 28
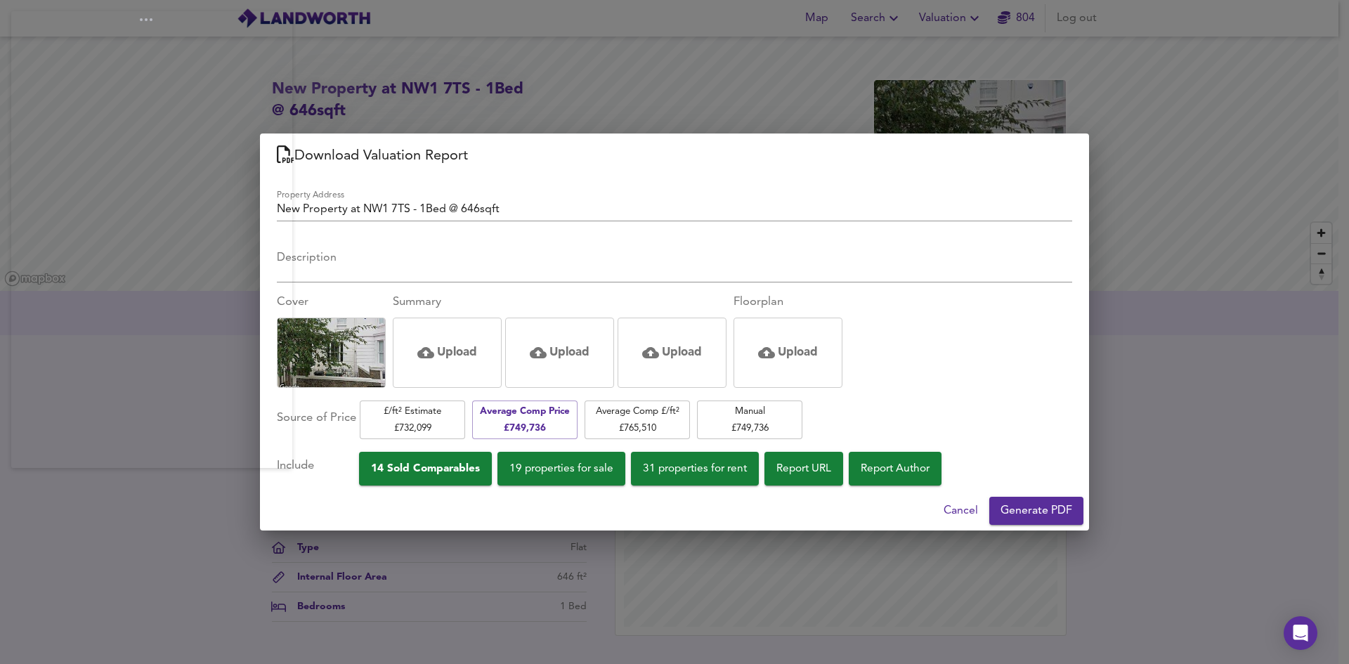
click at [689, 140] on div "Download Valuation Report" at bounding box center [674, 155] width 829 height 45
click at [705, 103] on div "Download Valuation Report Property Address New Property at NW1 7TS - 1Bed @ 646…" at bounding box center [674, 332] width 1349 height 664
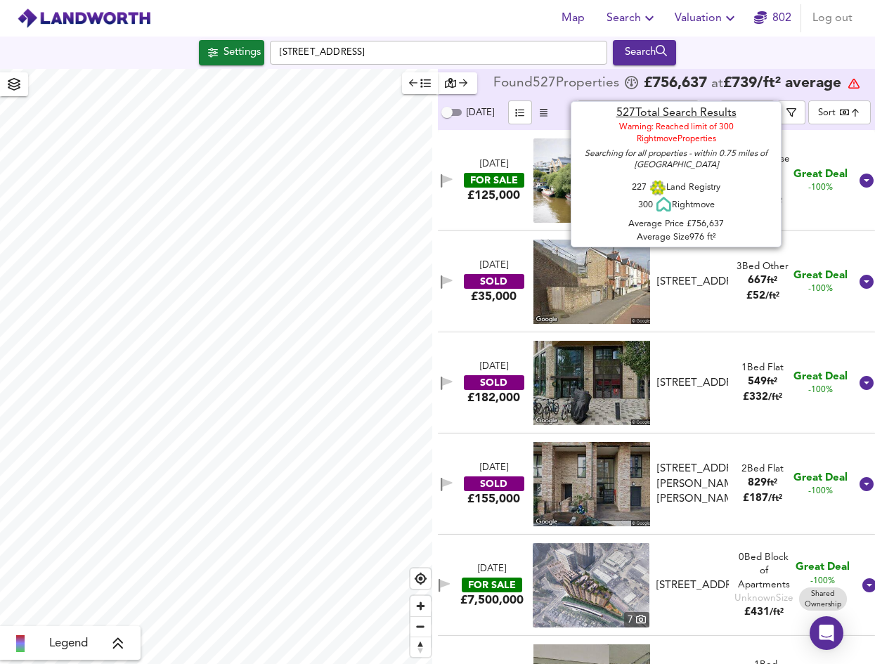
click at [761, 85] on span "£ 739 / ft² average" at bounding box center [782, 83] width 118 height 15
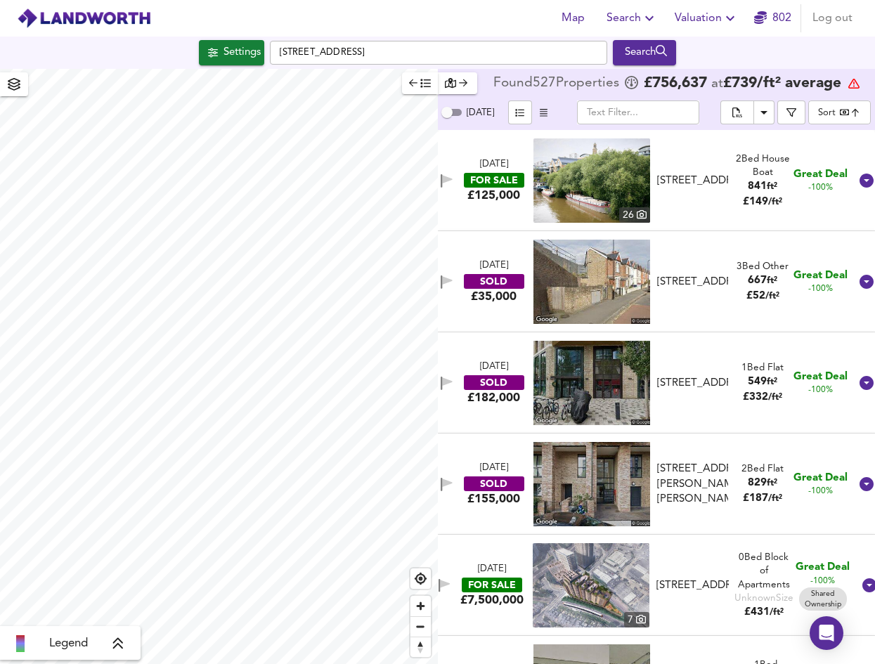
click at [648, 85] on span "£ 756,637" at bounding box center [674, 84] width 63 height 14
click at [187, 56] on div "Settings Gunnersbury Avenue, W3 8LB Search" at bounding box center [437, 52] width 875 height 25
click at [208, 49] on icon "button" at bounding box center [213, 52] width 10 height 9
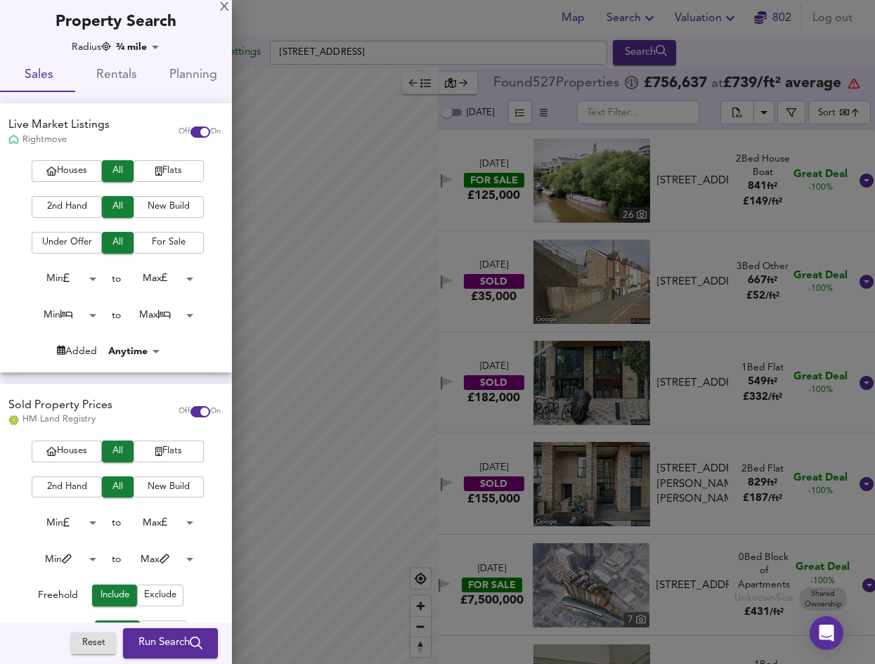
click at [150, 47] on body "Map Search Valuation 802 Log out Settings Gunnersbury Avenue, W3 8LB Search Leg…" at bounding box center [437, 332] width 875 height 664
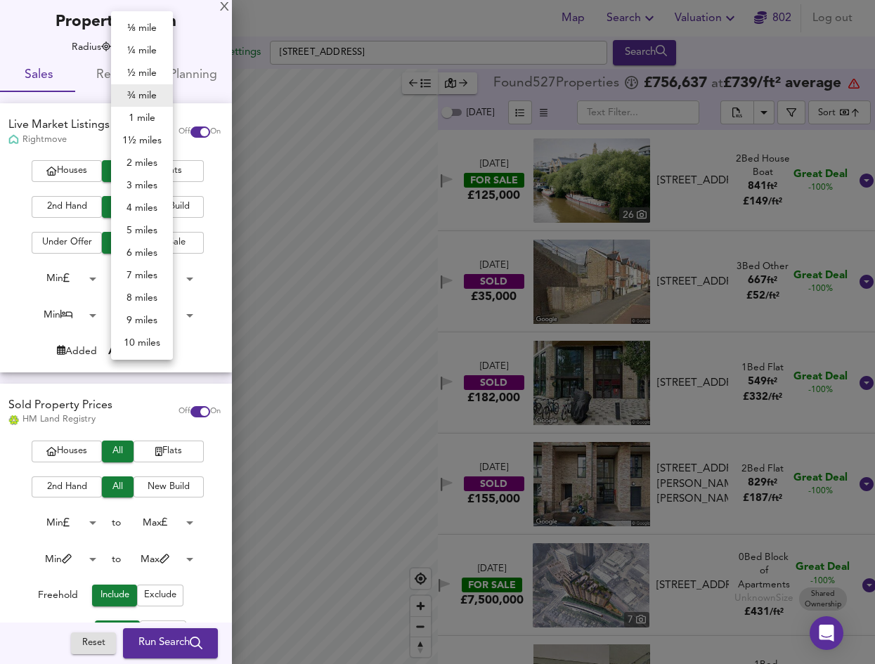
click at [147, 53] on li "¼ mile" at bounding box center [142, 50] width 62 height 22
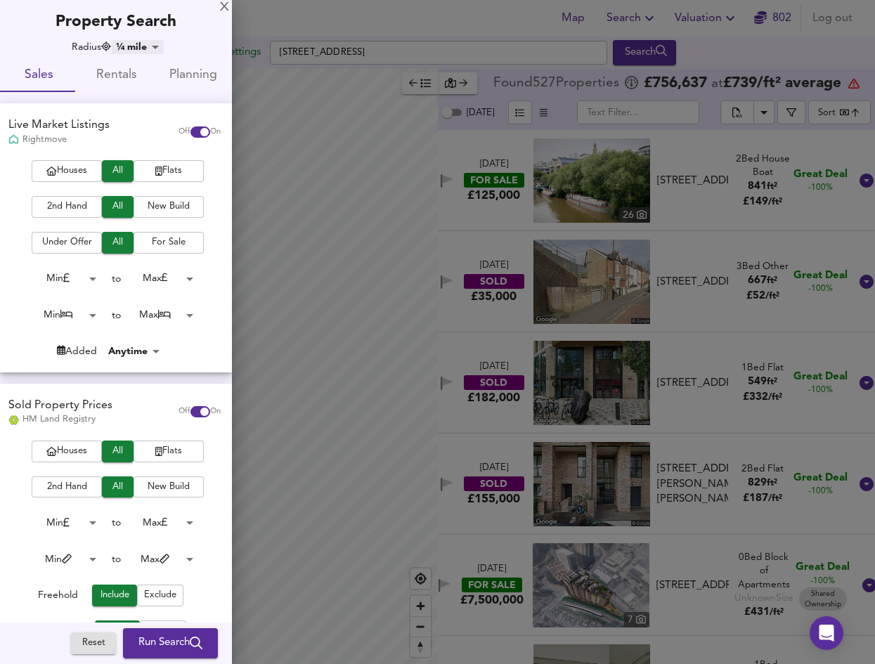
type input "402"
click at [104, 79] on div "⅛ mile ¼ mile ½ mile ¾ mile 1 mile 1½ miles 2 miles 3 miles 4 miles 5 miles 6 m…" at bounding box center [437, 332] width 875 height 664
click at [104, 79] on span "Rentals" at bounding box center [116, 76] width 60 height 22
checkbox input "false"
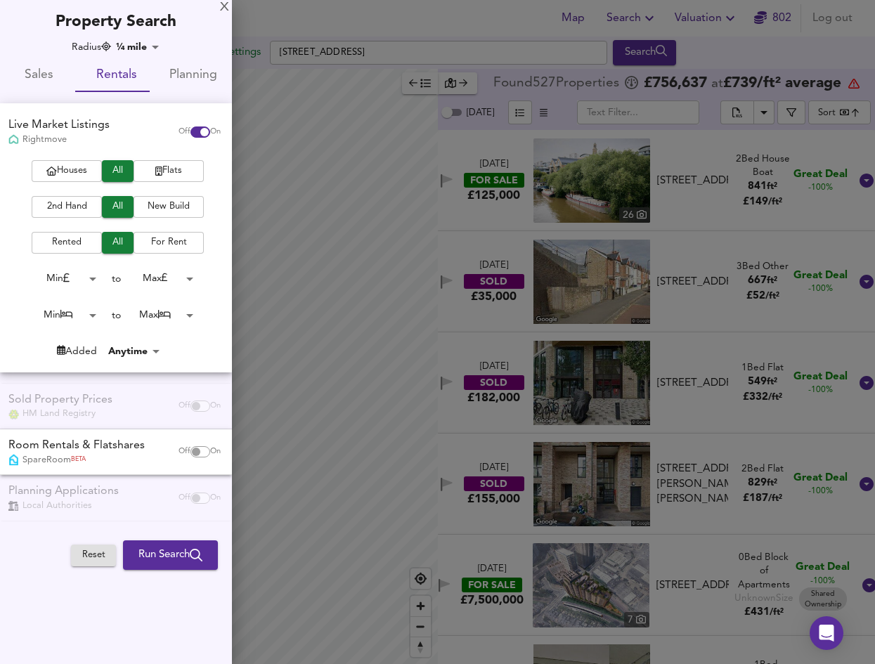
click at [178, 447] on span "Off" at bounding box center [184, 451] width 12 height 11
checkbox input "true"
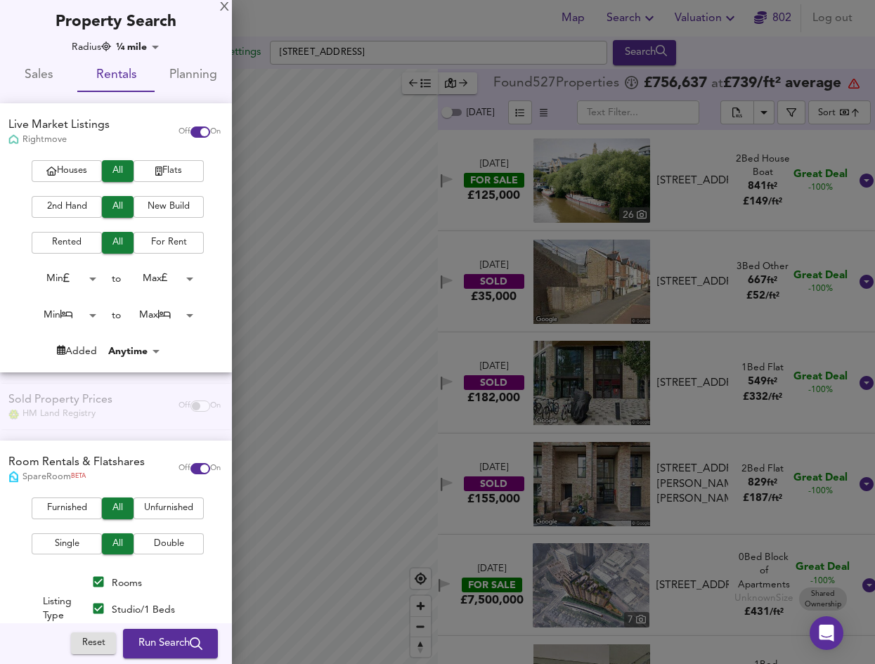
click at [146, 642] on span "Run Search" at bounding box center [170, 643] width 64 height 18
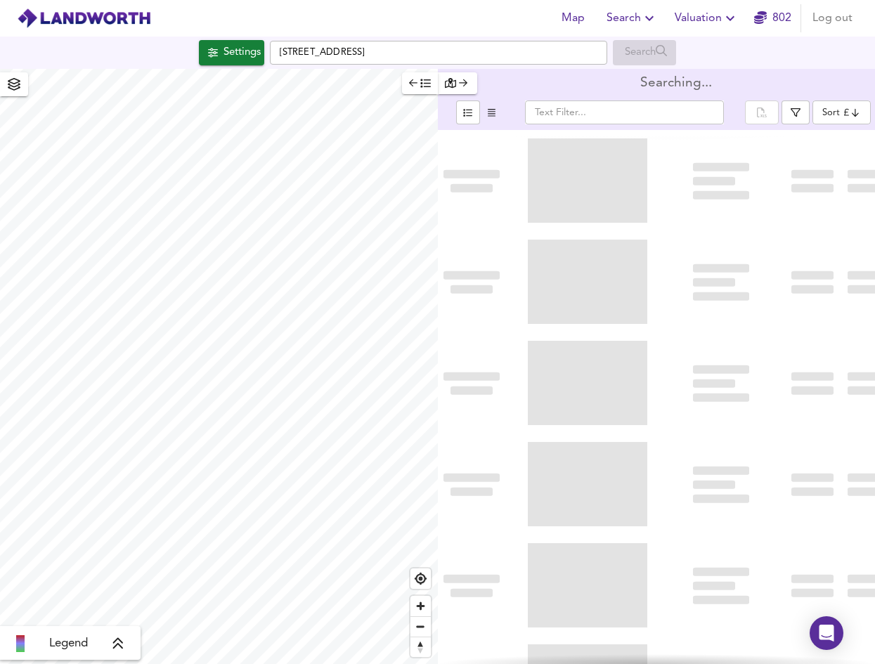
type input "cheapest"
